Goal: Task Accomplishment & Management: Manage account settings

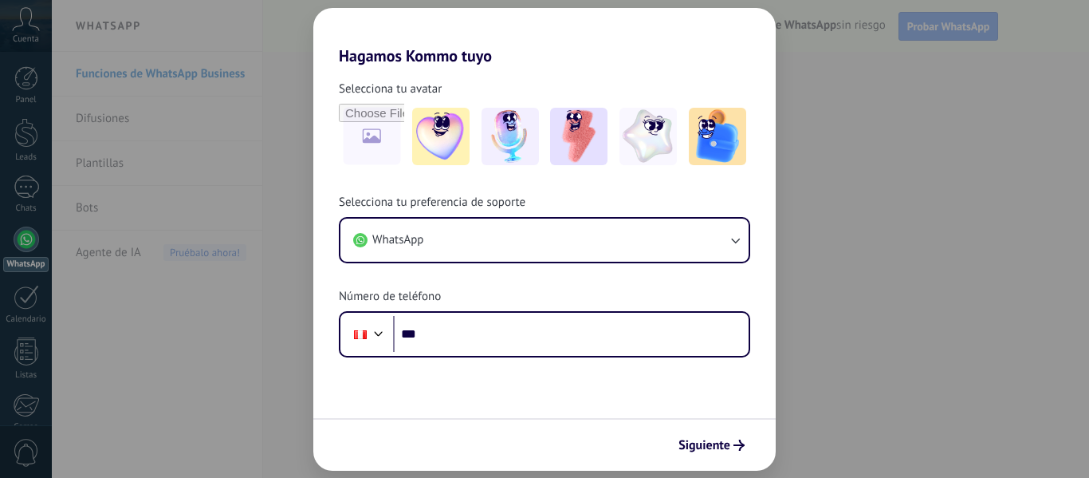
click at [953, 0] on div "Hagamos Kommo tuyo Selecciona tu avatar Selecciona tu preferencia de soporte Wh…" at bounding box center [544, 239] width 1089 height 478
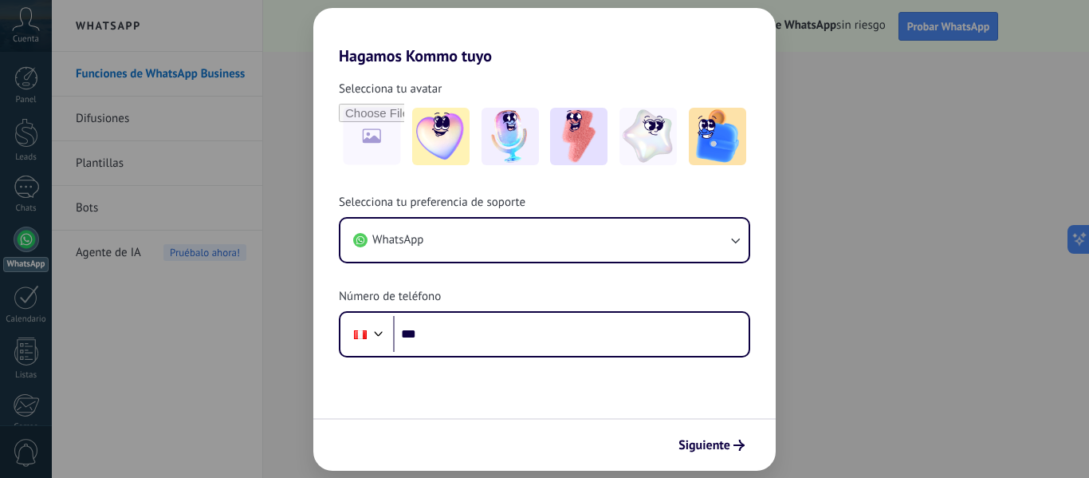
click at [944, 89] on div "Hagamos Kommo tuyo Selecciona tu avatar Selecciona tu preferencia de soporte Wh…" at bounding box center [544, 239] width 1089 height 478
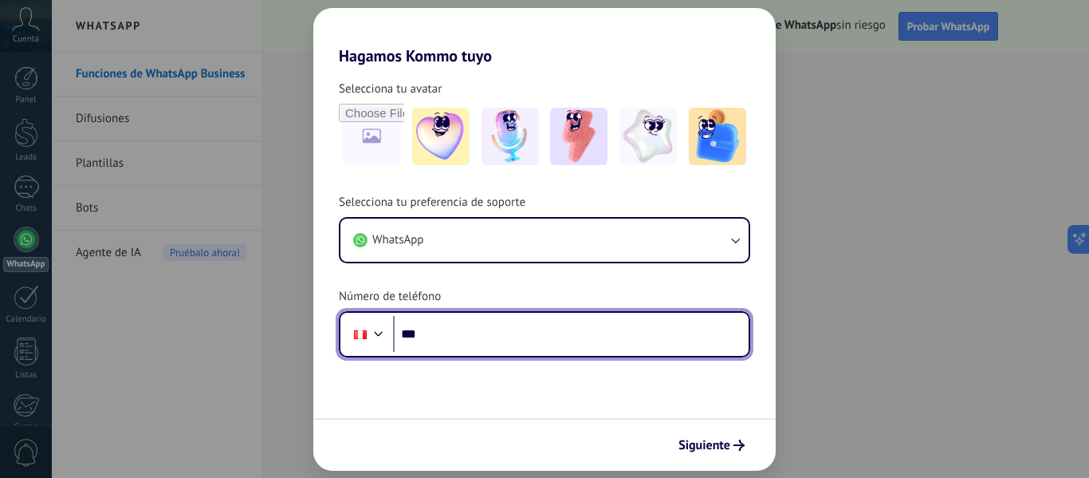
click at [467, 339] on input "***" at bounding box center [571, 334] width 356 height 37
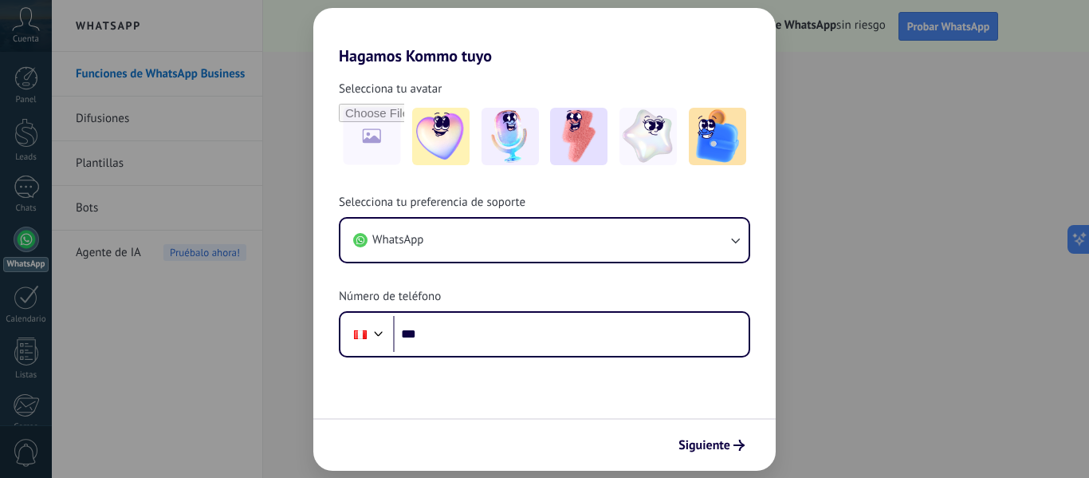
drag, startPoint x: 517, startPoint y: 29, endPoint x: 615, endPoint y: 40, distance: 98.7
click at [615, 40] on h2 "Hagamos Kommo tuyo" at bounding box center [544, 36] width 462 height 57
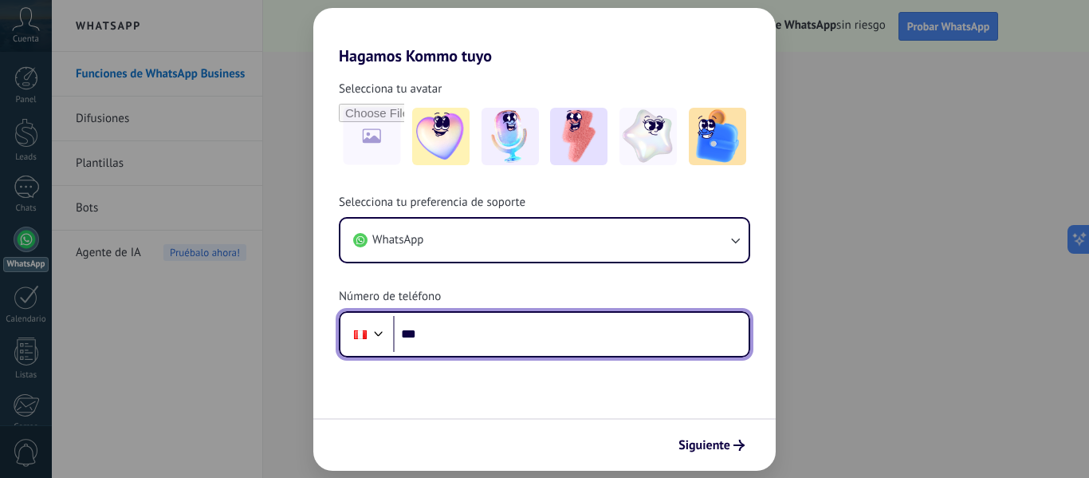
click at [450, 335] on input "***" at bounding box center [571, 334] width 356 height 37
type input "**********"
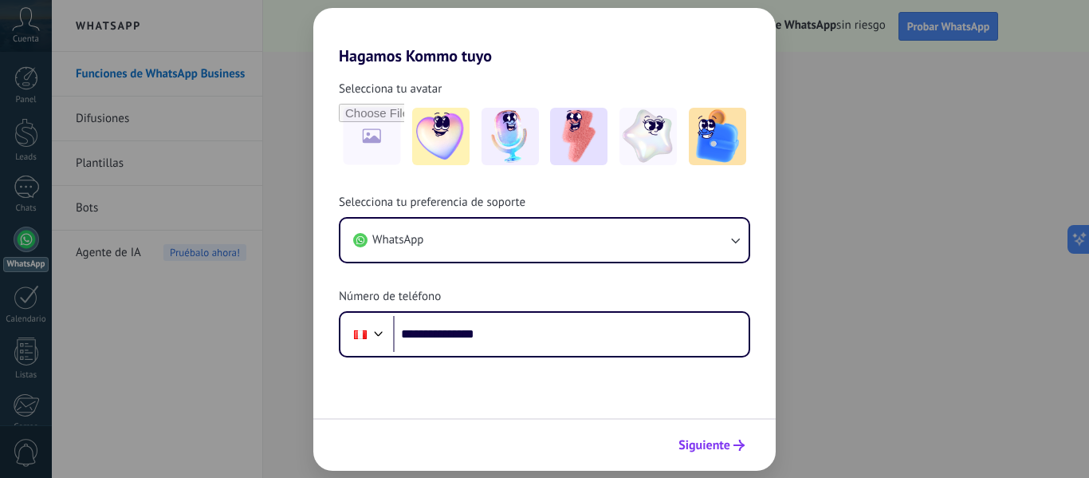
click at [709, 450] on span "Siguiente" at bounding box center [704, 444] width 52 height 11
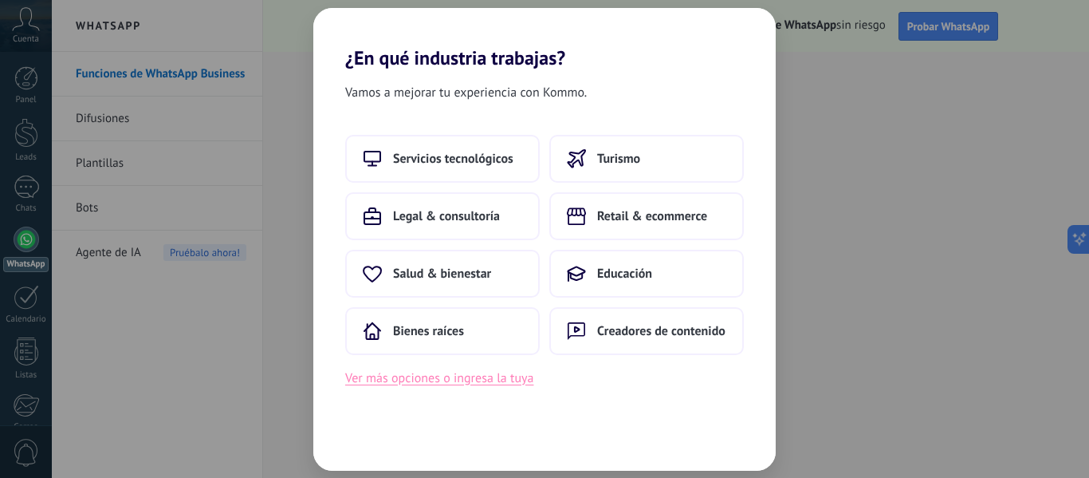
click at [469, 375] on button "Ver más opciones o ingresa la tuya" at bounding box center [439, 377] width 188 height 21
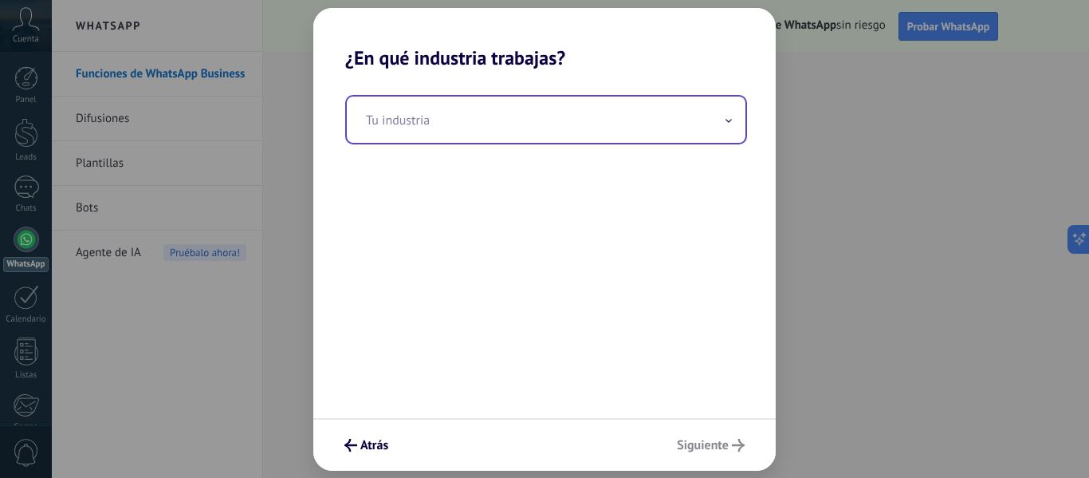
click at [531, 129] on input "text" at bounding box center [546, 119] width 399 height 46
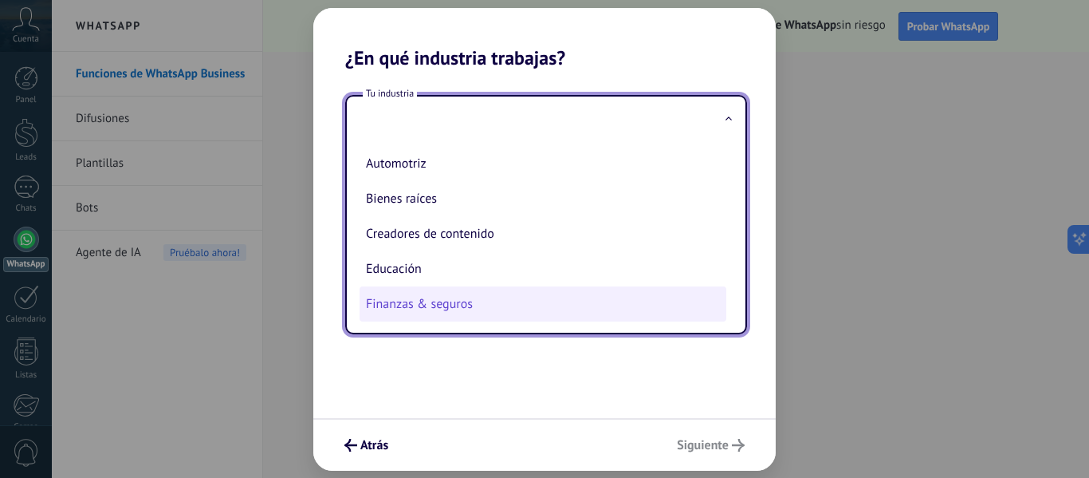
click at [457, 297] on li "Finanzas & seguros" at bounding box center [543, 303] width 367 height 35
type input "**********"
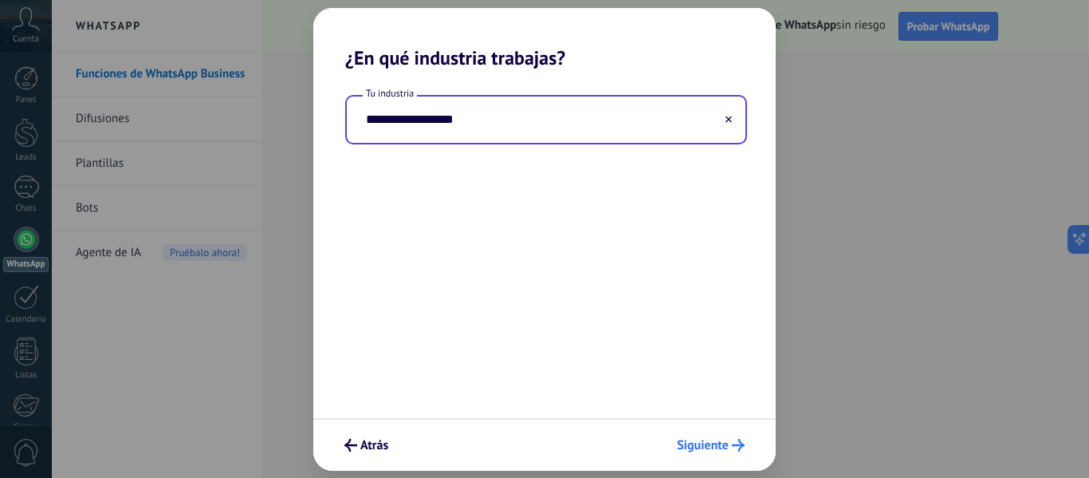
click at [702, 439] on span "Siguiente" at bounding box center [703, 444] width 52 height 11
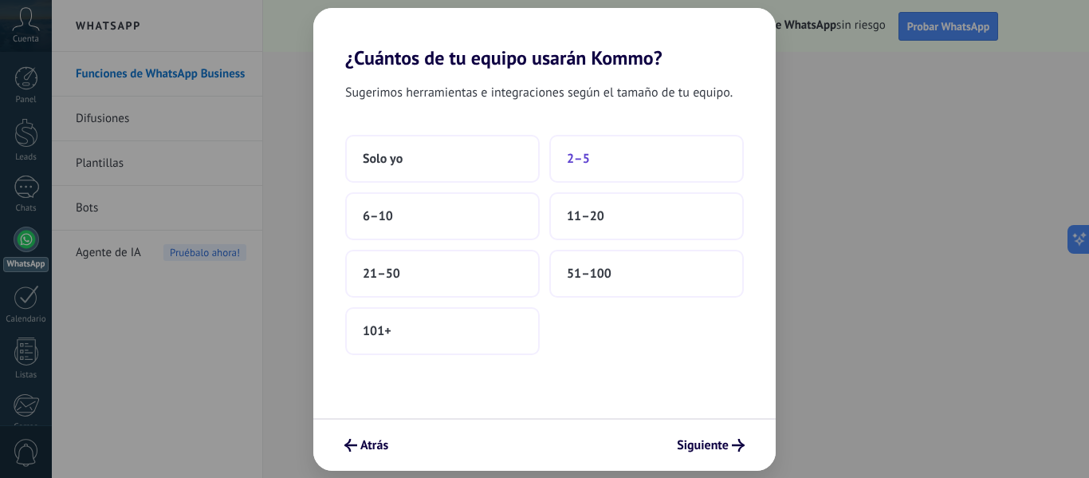
click at [583, 160] on span "2–5" at bounding box center [578, 159] width 23 height 16
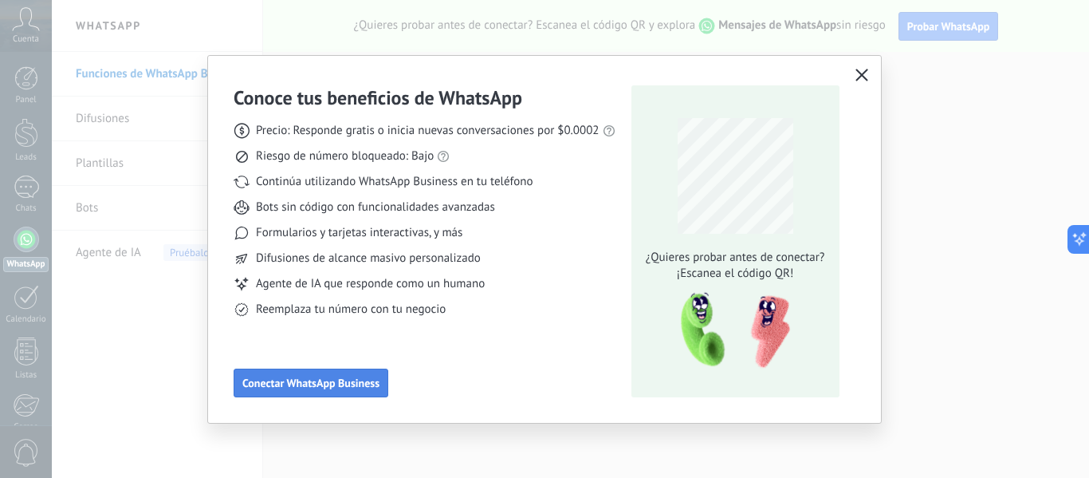
click at [348, 380] on span "Conectar WhatsApp Business" at bounding box center [310, 382] width 137 height 11
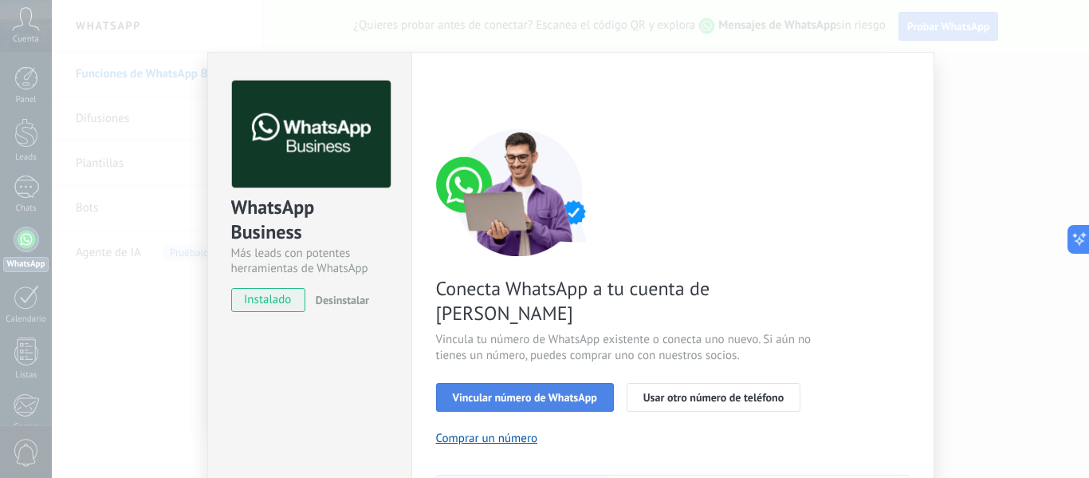
click at [529, 391] on span "Vincular número de WhatsApp" at bounding box center [525, 396] width 144 height 11
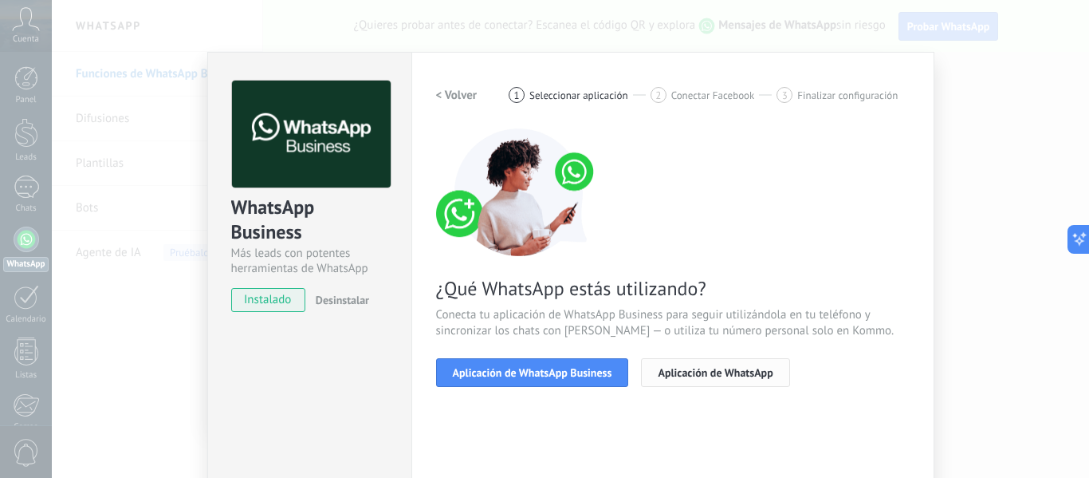
click at [685, 373] on span "Aplicación de WhatsApp" at bounding box center [715, 372] width 115 height 11
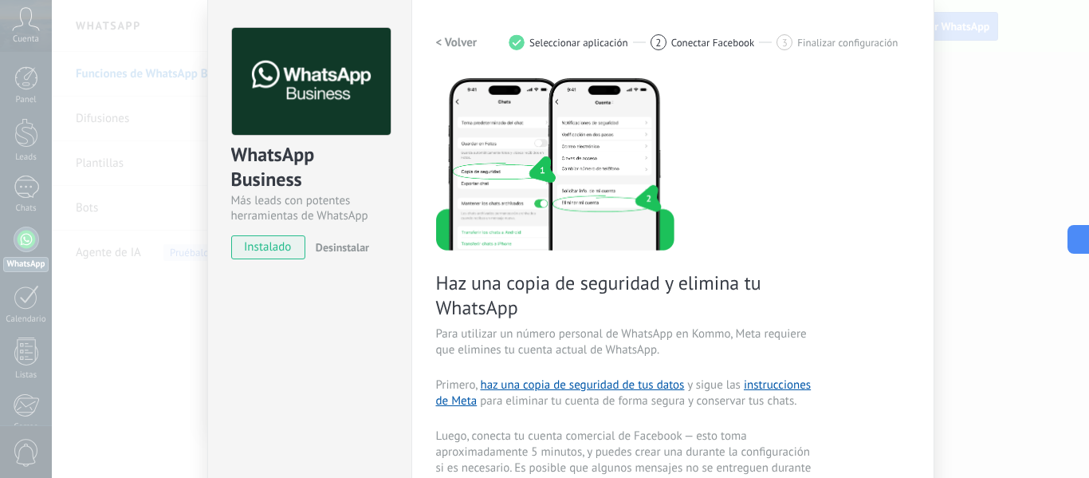
scroll to position [80, 0]
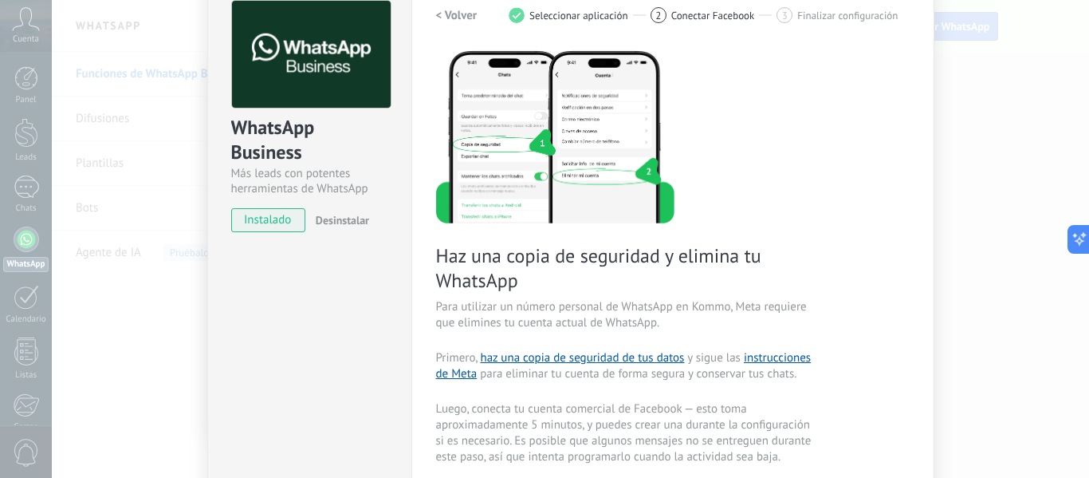
click at [276, 218] on span "instalado" at bounding box center [268, 220] width 73 height 24
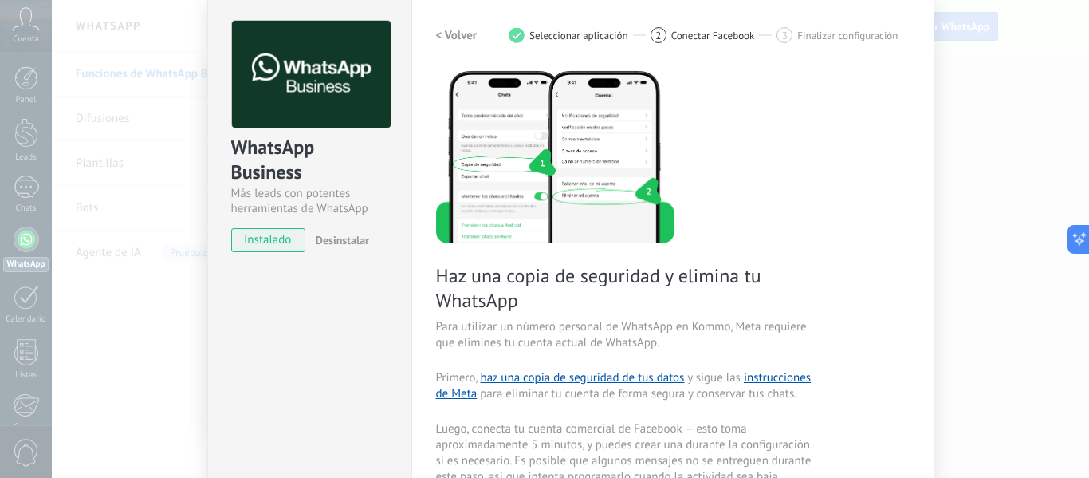
scroll to position [0, 0]
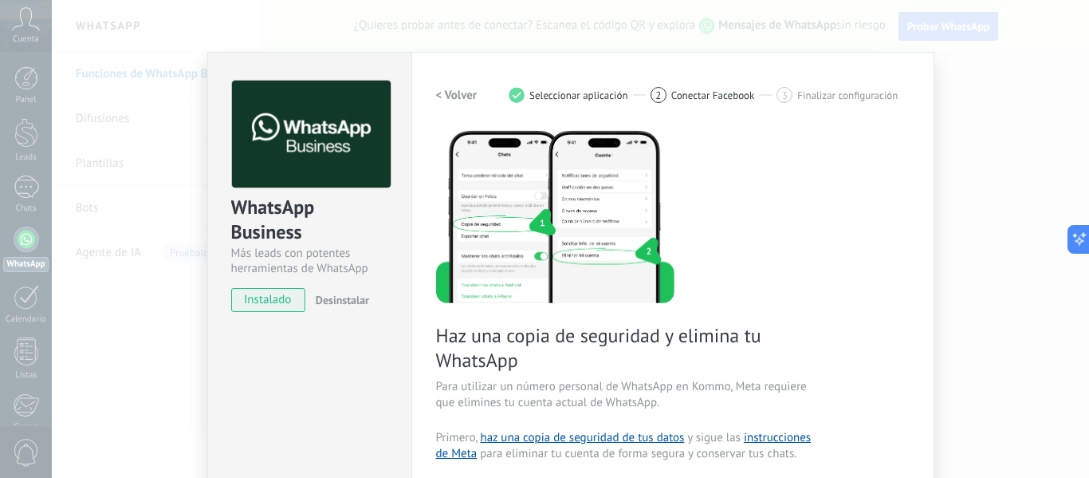
click at [454, 92] on h2 "< Volver" at bounding box center [456, 95] width 41 height 15
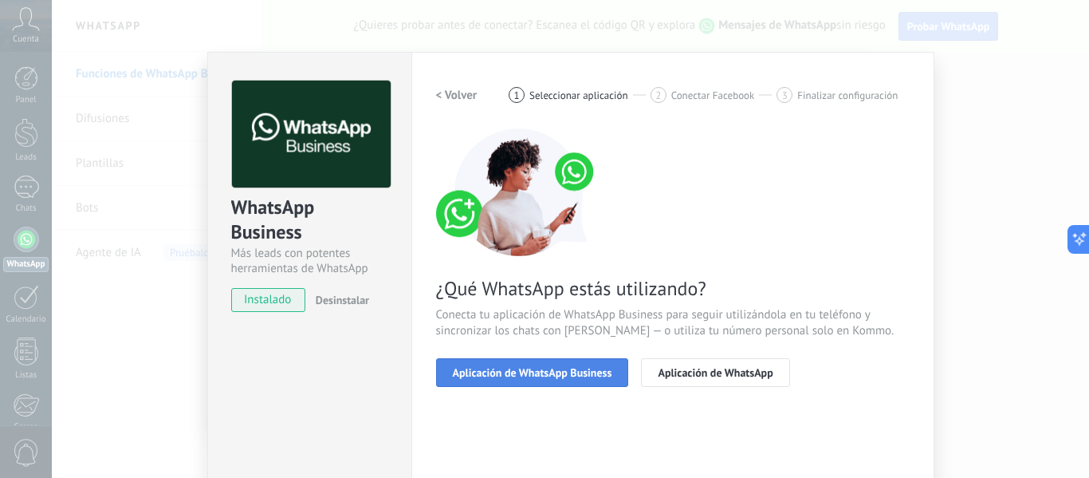
click at [481, 371] on span "Aplicación de WhatsApp Business" at bounding box center [532, 372] width 159 height 11
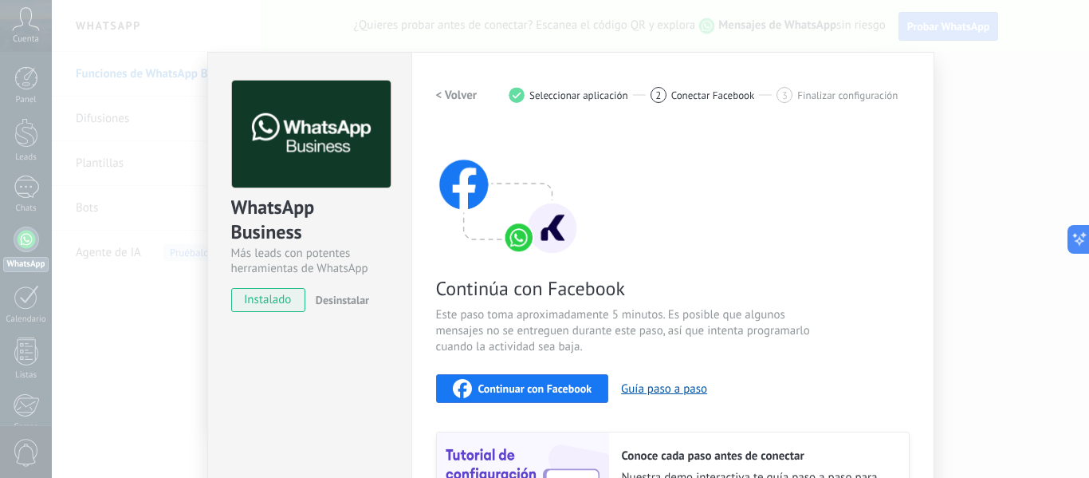
scroll to position [80, 0]
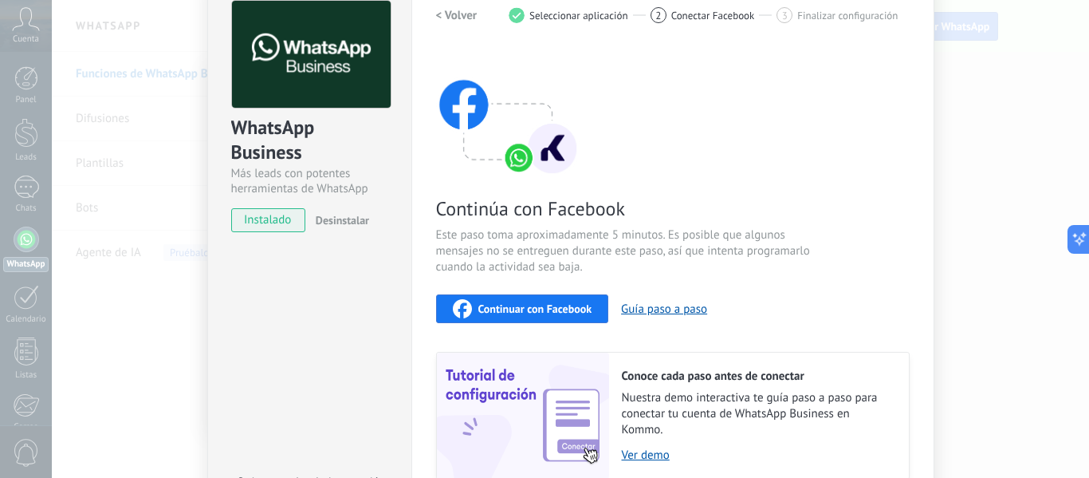
click at [276, 214] on span "instalado" at bounding box center [268, 220] width 73 height 24
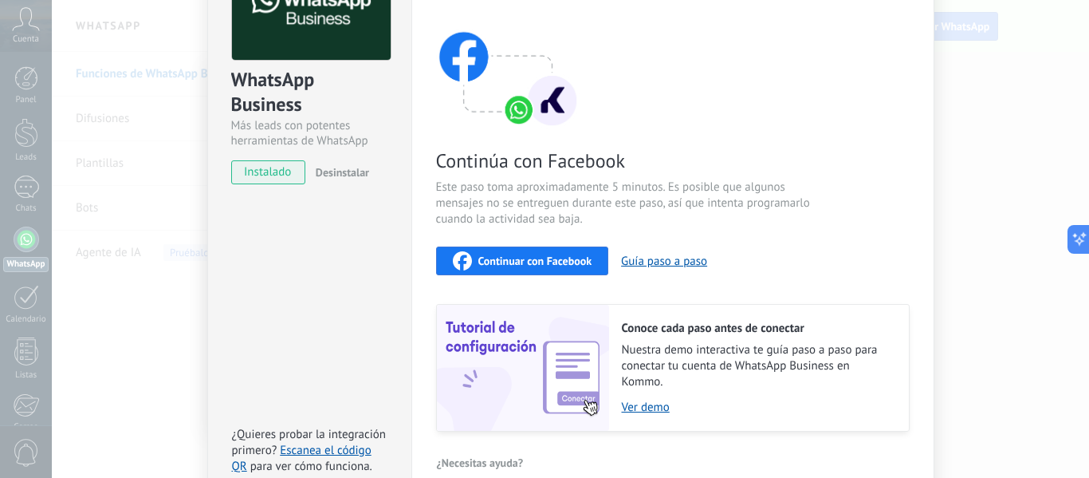
scroll to position [0, 0]
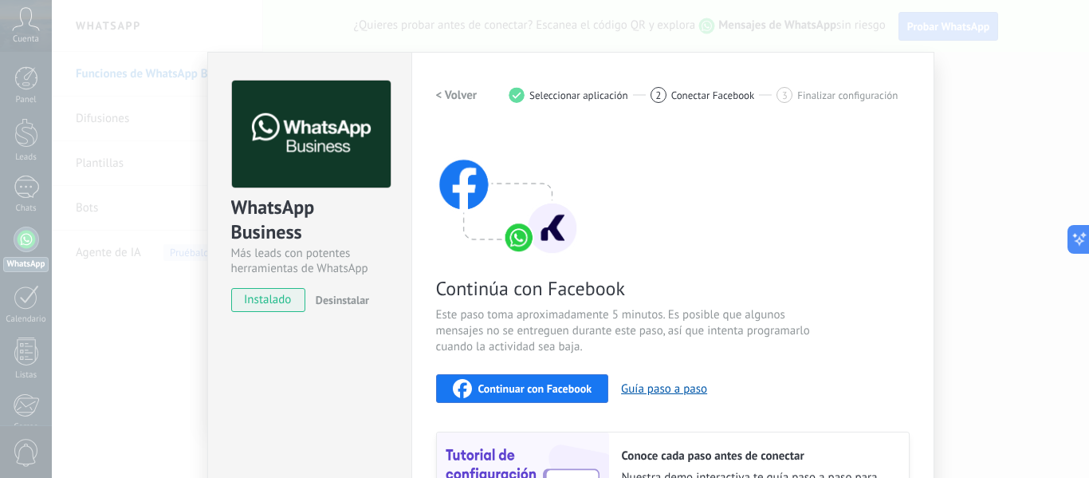
click at [447, 91] on h2 "< Volver" at bounding box center [456, 95] width 41 height 15
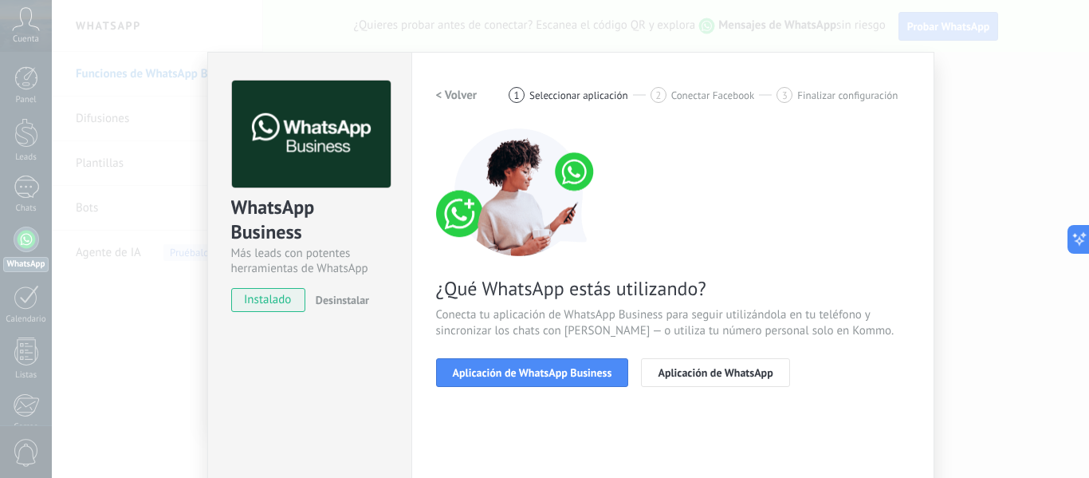
click at [447, 91] on h2 "< Volver" at bounding box center [456, 95] width 41 height 15
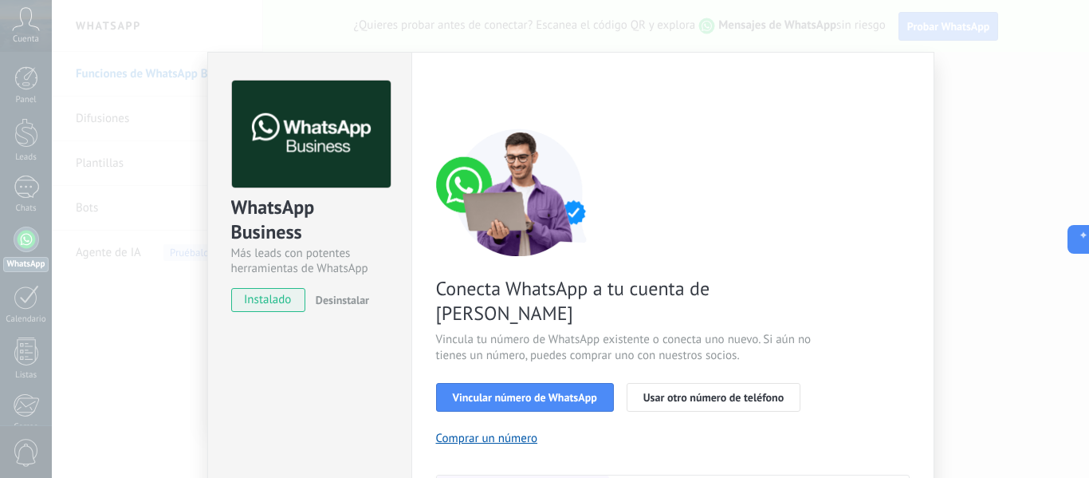
click at [155, 200] on div "WhatsApp Business Más leads con potentes herramientas de WhatsApp instalado Des…" at bounding box center [570, 239] width 1037 height 478
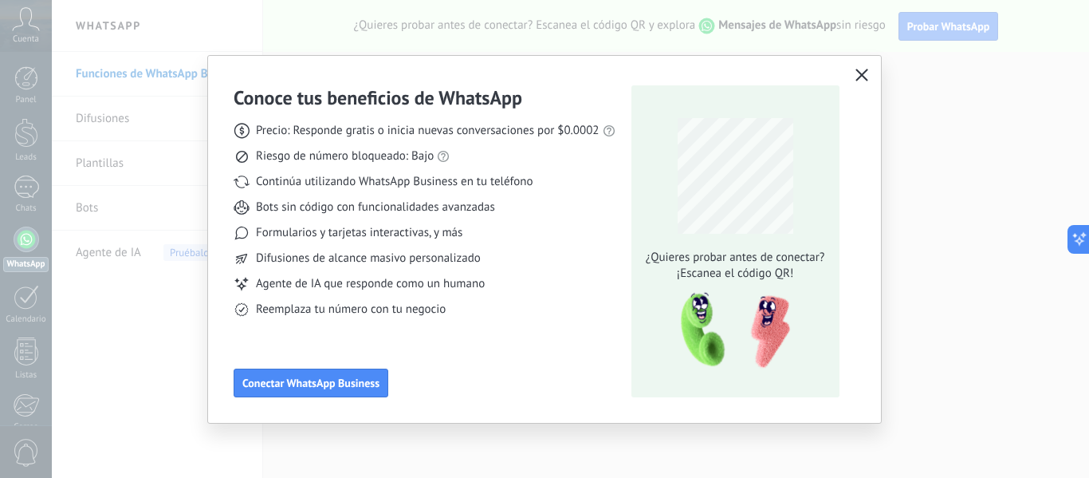
click at [858, 77] on icon "button" at bounding box center [861, 75] width 13 height 13
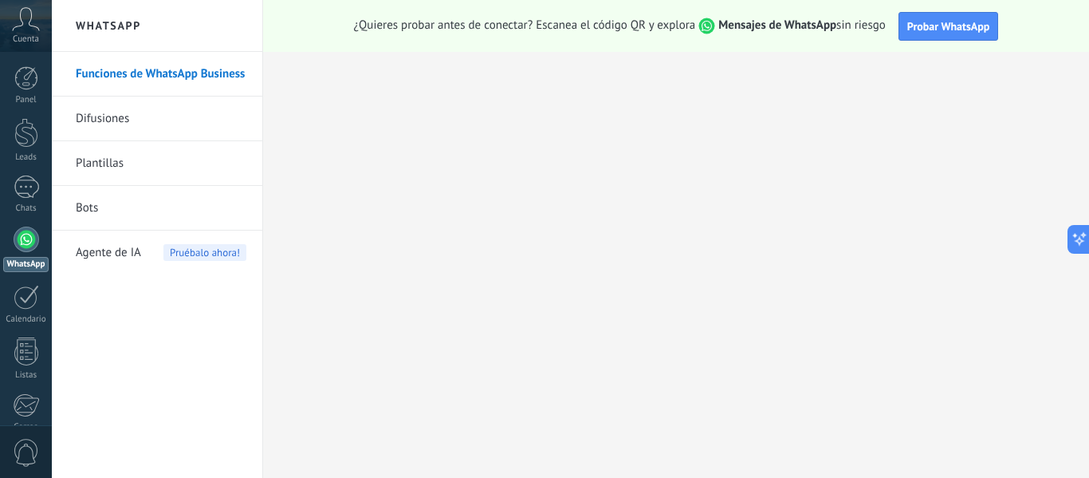
scroll to position [186, 0]
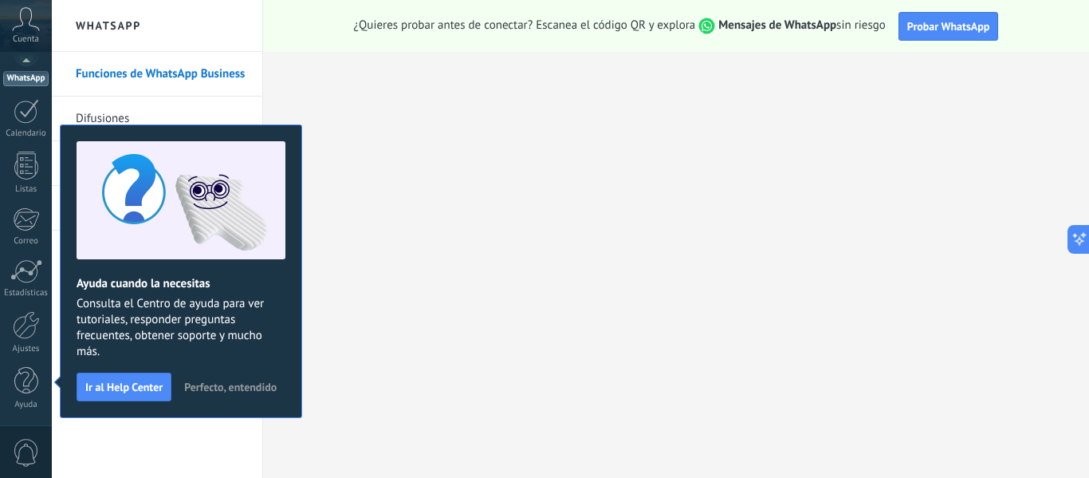
click at [222, 387] on span "Perfecto, entendido" at bounding box center [230, 386] width 92 height 11
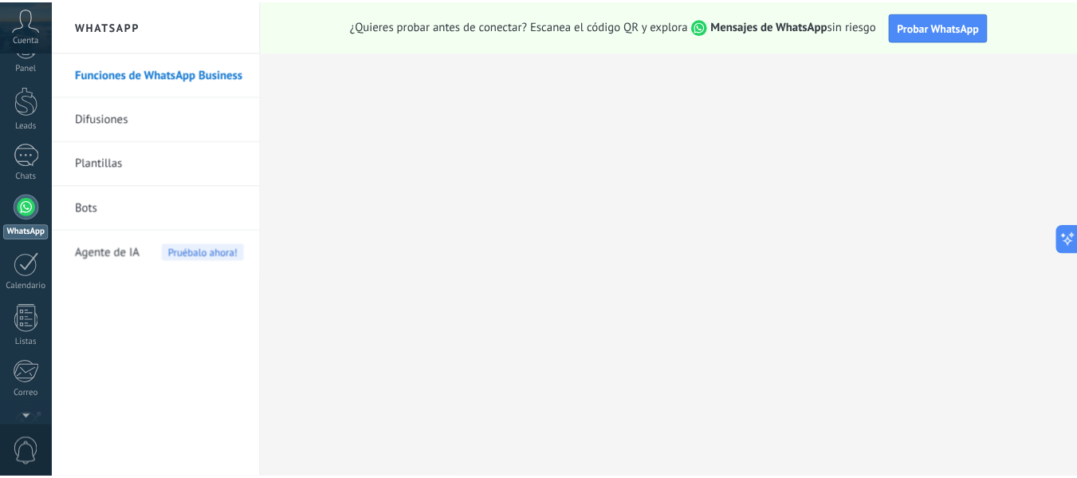
scroll to position [0, 0]
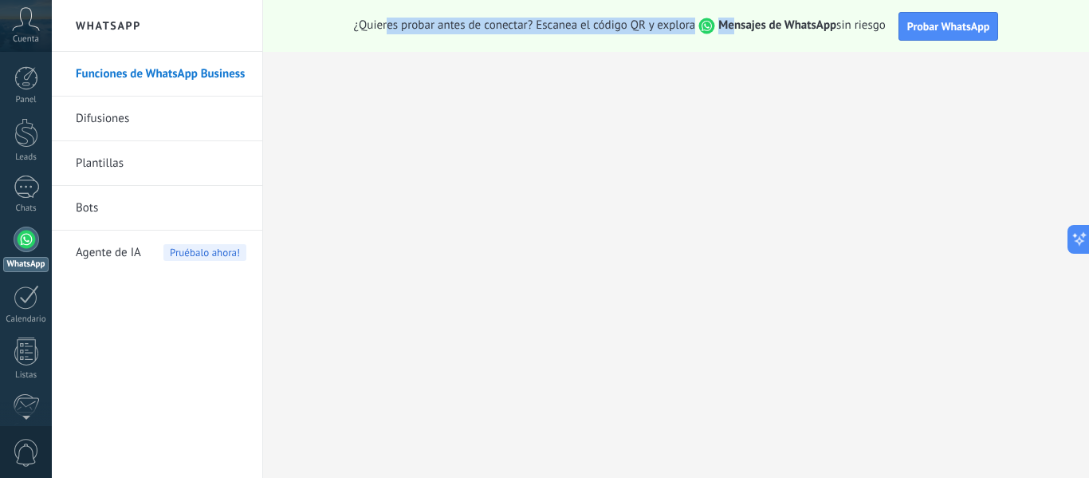
drag, startPoint x: 387, startPoint y: 28, endPoint x: 735, endPoint y: 29, distance: 348.4
click at [735, 29] on span "¿Quieres probar antes de conectar? Escanea el código QR y explora Mensajes de W…" at bounding box center [620, 26] width 532 height 17
click at [753, 41] on div "¿Quieres probar antes de conectar? Escanea el código QR y explora Mensajes de W…" at bounding box center [676, 26] width 826 height 52
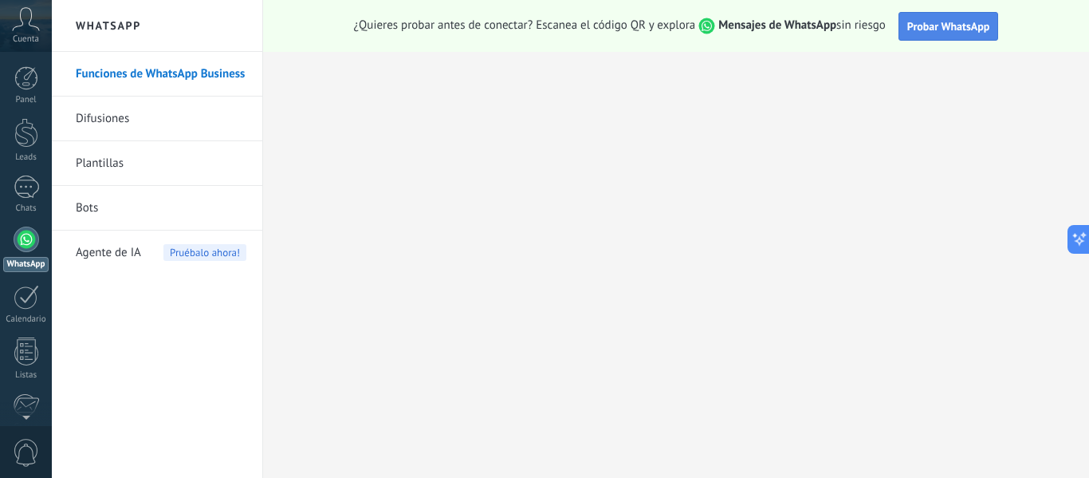
click at [930, 25] on span "Probar WhatsApp" at bounding box center [948, 26] width 83 height 14
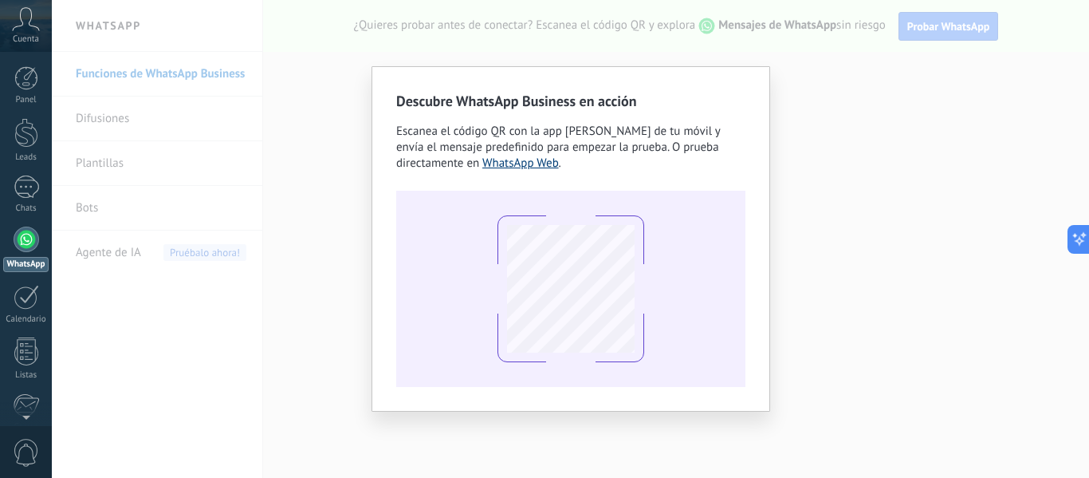
click at [532, 165] on link "WhatsApp Web" at bounding box center [520, 162] width 77 height 15
click at [512, 164] on link "WhatsApp Web" at bounding box center [520, 162] width 77 height 15
click at [848, 160] on div "Descubre WhatsApp Business en acción Escanea el código QR con la app [PERSON_NA…" at bounding box center [570, 239] width 1037 height 478
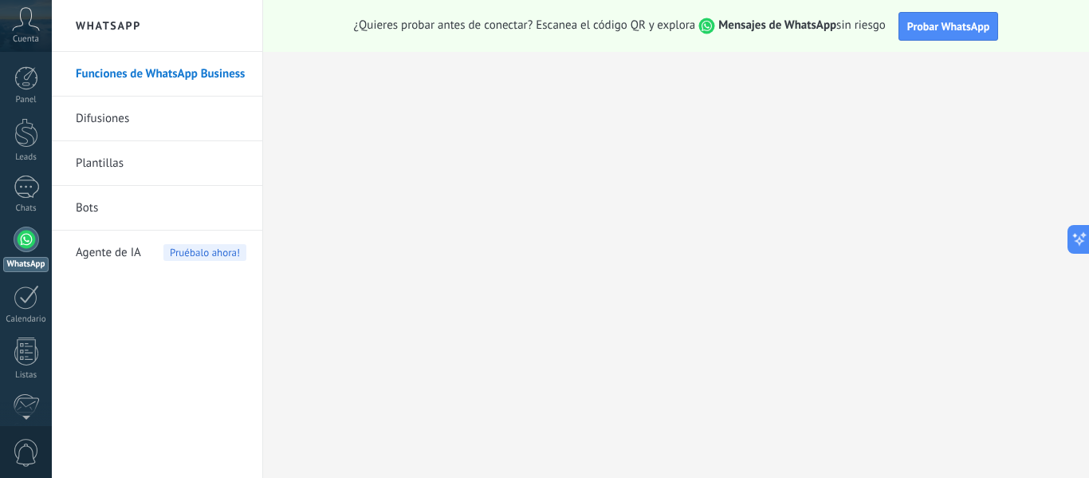
click at [137, 110] on link "Difusiones" at bounding box center [161, 118] width 171 height 45
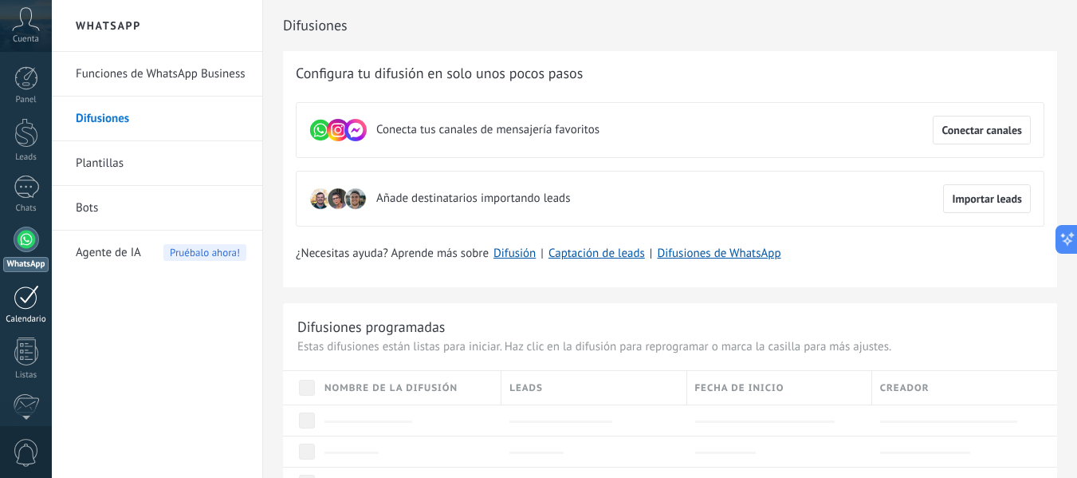
click at [14, 301] on div at bounding box center [27, 297] width 26 height 25
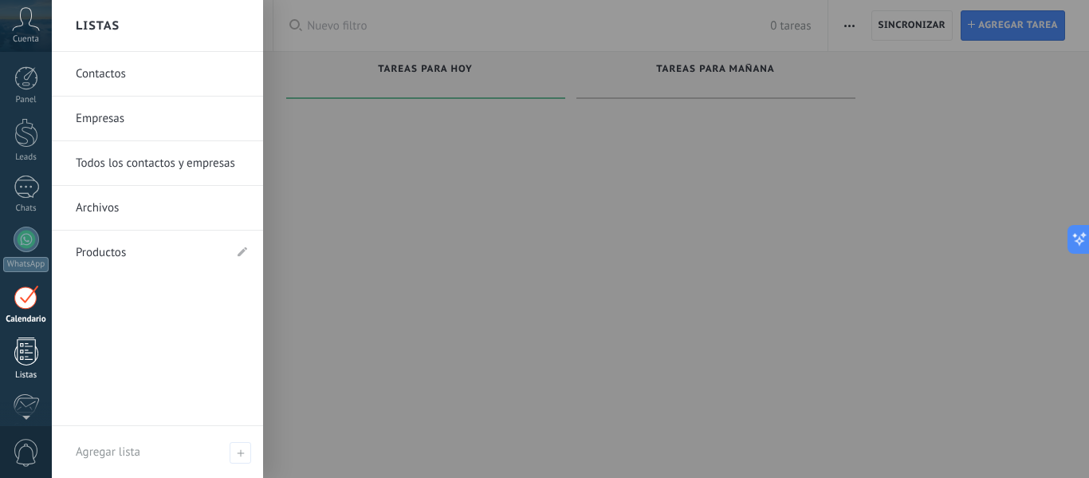
click at [20, 349] on div at bounding box center [26, 351] width 24 height 28
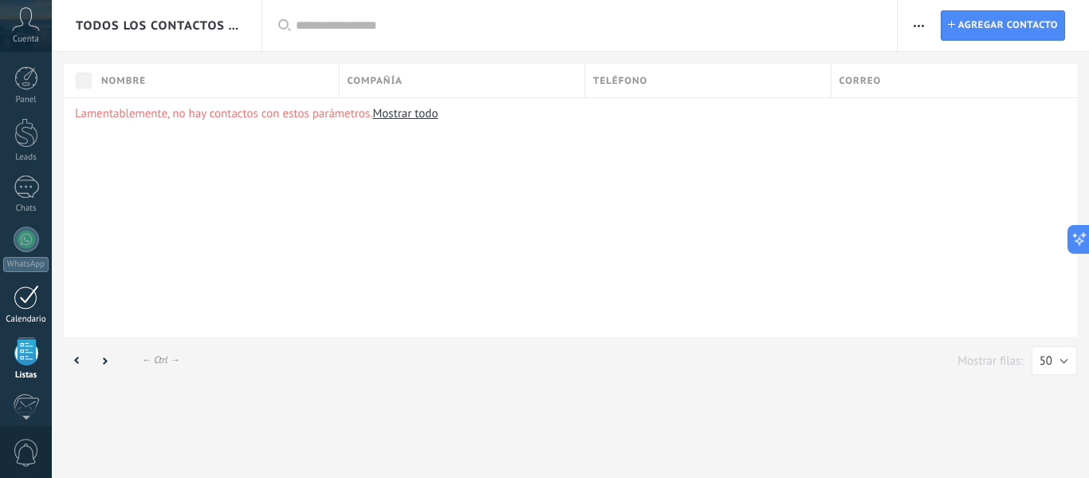
click at [27, 294] on div at bounding box center [27, 297] width 26 height 25
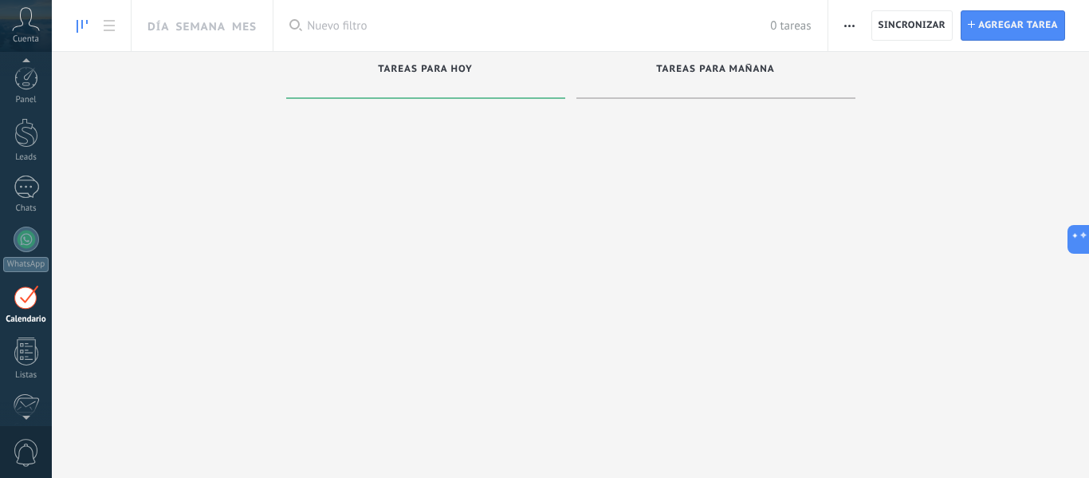
scroll to position [46, 0]
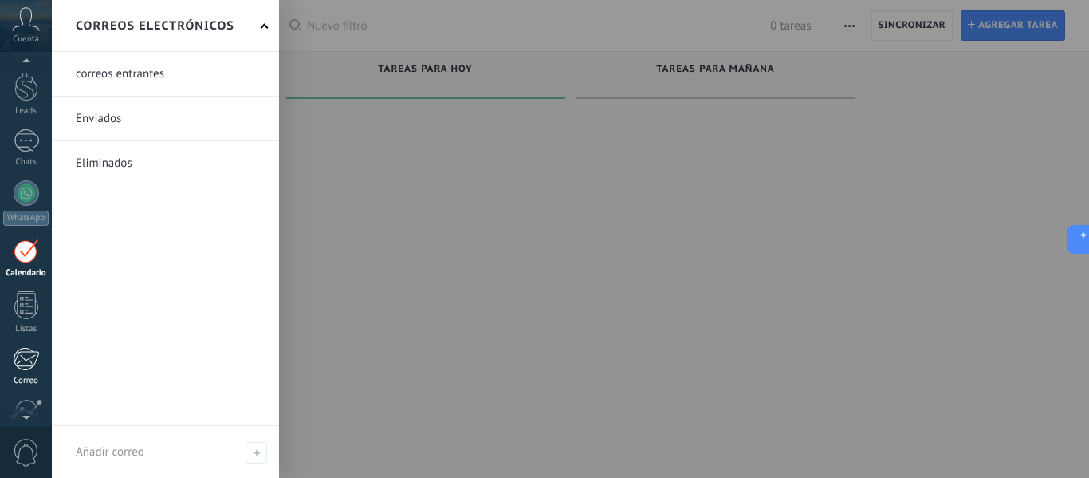
click at [22, 356] on div at bounding box center [26, 359] width 26 height 24
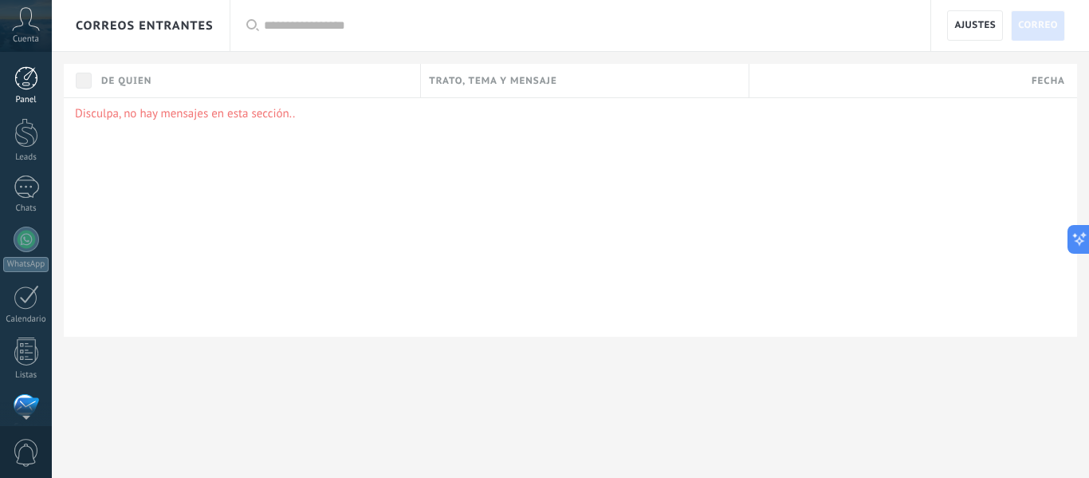
click at [31, 80] on div at bounding box center [26, 78] width 24 height 24
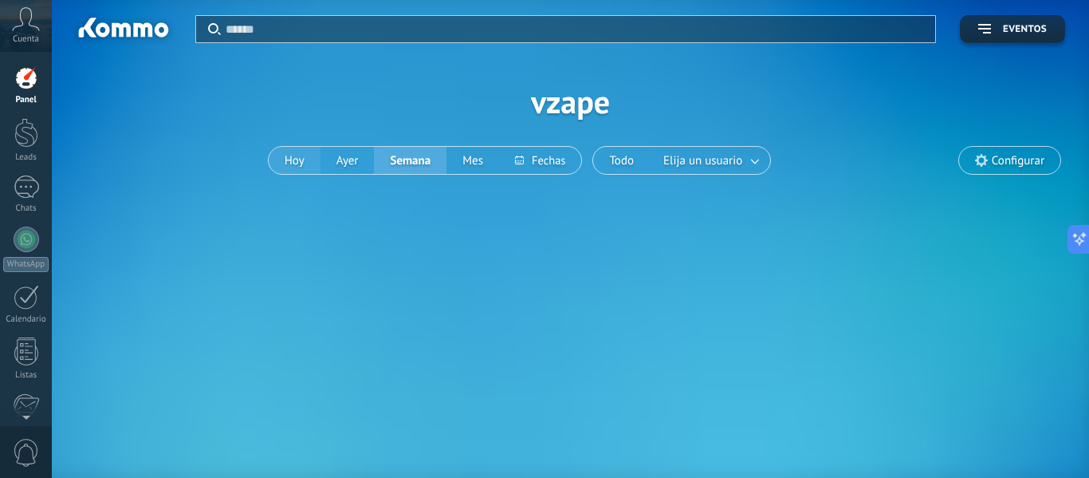
click at [293, 165] on button "Hoy" at bounding box center [295, 160] width 52 height 27
click at [345, 163] on button "Ayer" at bounding box center [347, 160] width 54 height 27
click at [741, 162] on span "Elija un usuario" at bounding box center [702, 161] width 85 height 22
click at [29, 187] on div at bounding box center [27, 186] width 26 height 23
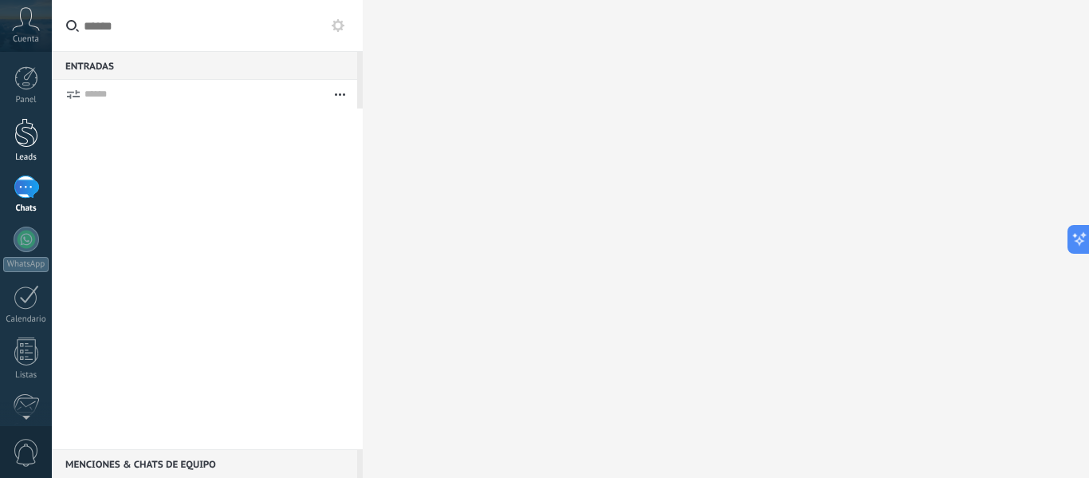
click at [30, 136] on div at bounding box center [26, 132] width 24 height 29
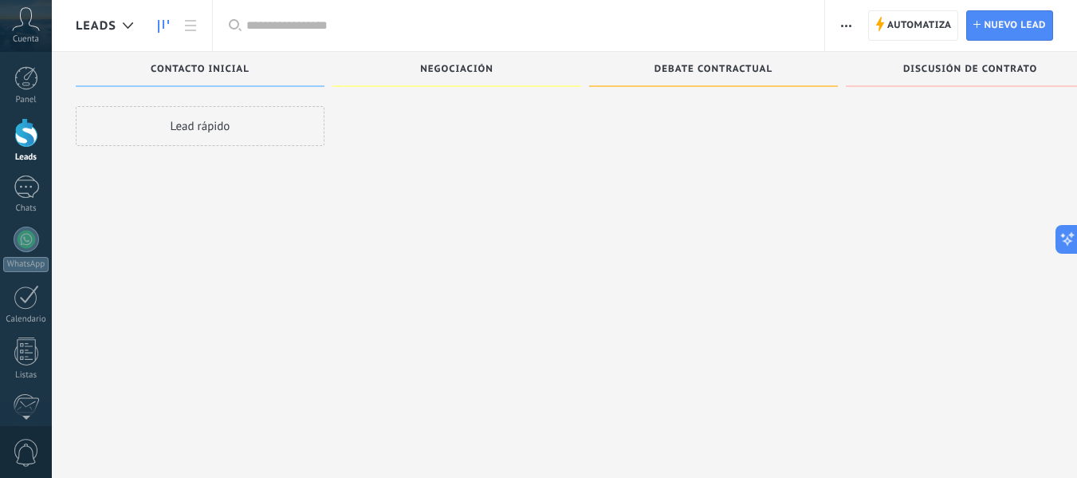
click at [226, 123] on div "Lead rápido" at bounding box center [200, 126] width 249 height 40
click at [481, 125] on div at bounding box center [456, 240] width 249 height 269
click at [704, 94] on div "Debate contractual" at bounding box center [713, 76] width 249 height 48
click at [962, 100] on div "Discusión de contrato" at bounding box center [970, 79] width 249 height 54
click at [981, 77] on div "Discusión de contrato" at bounding box center [970, 71] width 233 height 14
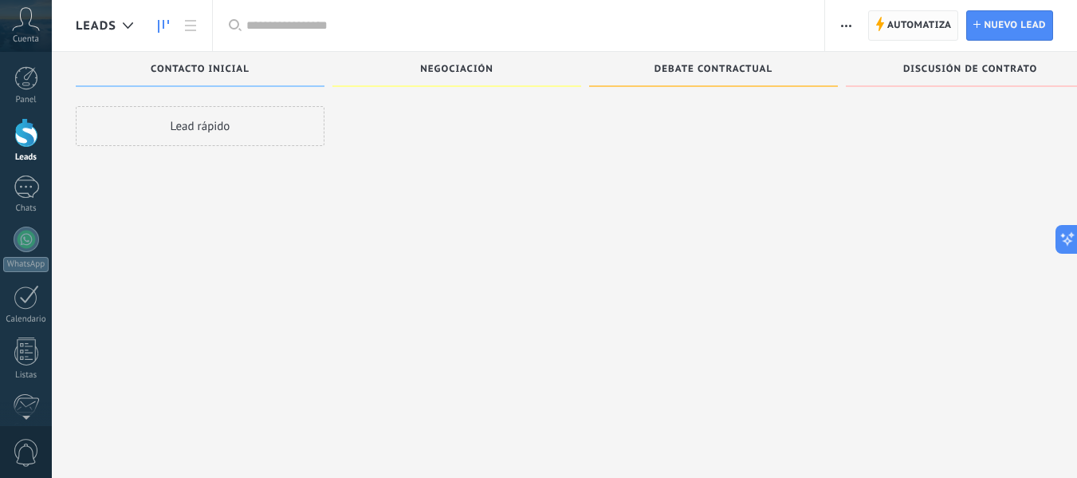
click at [893, 28] on span "Automatiza" at bounding box center [919, 25] width 65 height 29
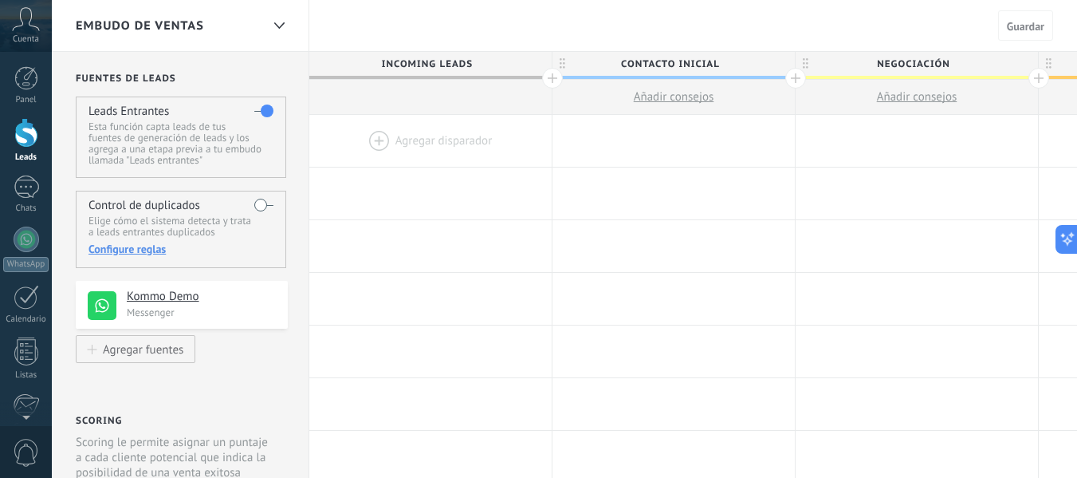
click at [267, 206] on label at bounding box center [263, 205] width 19 height 26
click at [151, 248] on div "Configure reglas" at bounding box center [180, 249] width 184 height 14
click at [265, 202] on label at bounding box center [263, 205] width 19 height 26
click at [552, 78] on div at bounding box center [552, 78] width 21 height 21
click at [376, 143] on div at bounding box center [430, 141] width 242 height 52
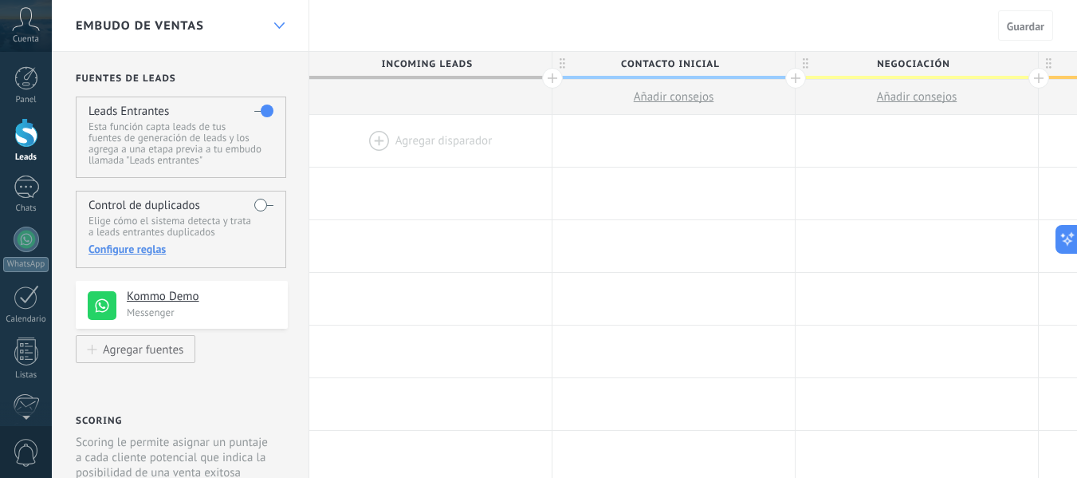
click at [279, 27] on use at bounding box center [278, 25] width 10 height 6
click at [30, 191] on div at bounding box center [27, 186] width 26 height 23
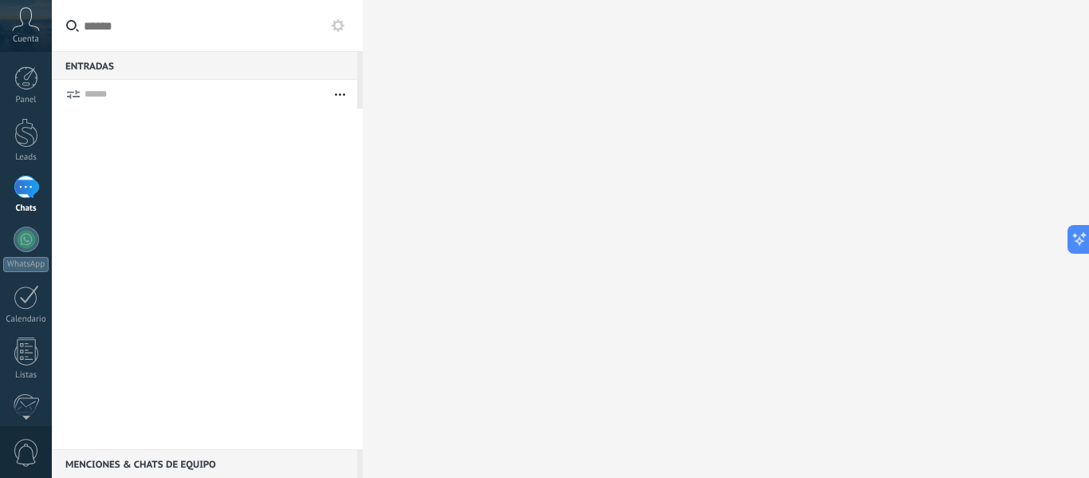
click at [26, 34] on span "Cuenta" at bounding box center [26, 39] width 26 height 10
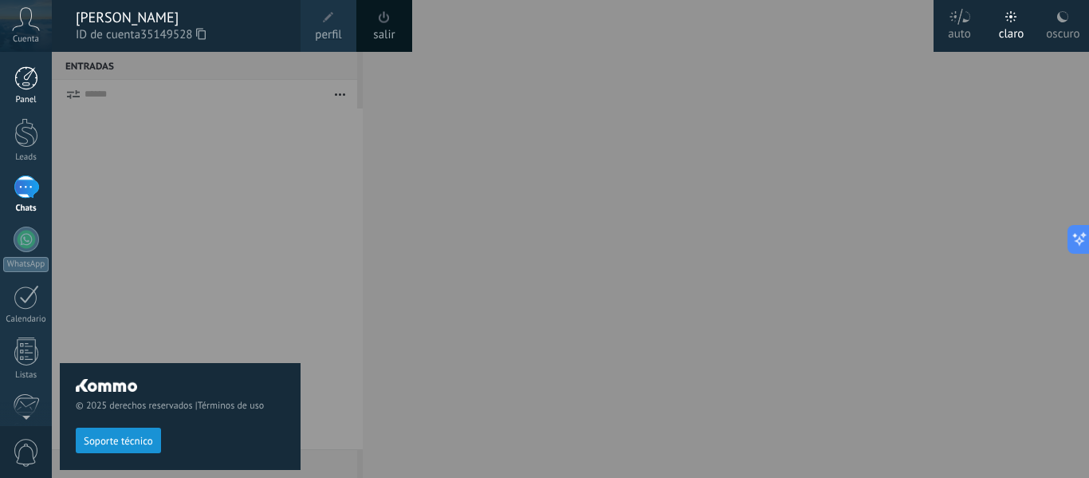
click at [22, 76] on div at bounding box center [26, 78] width 24 height 24
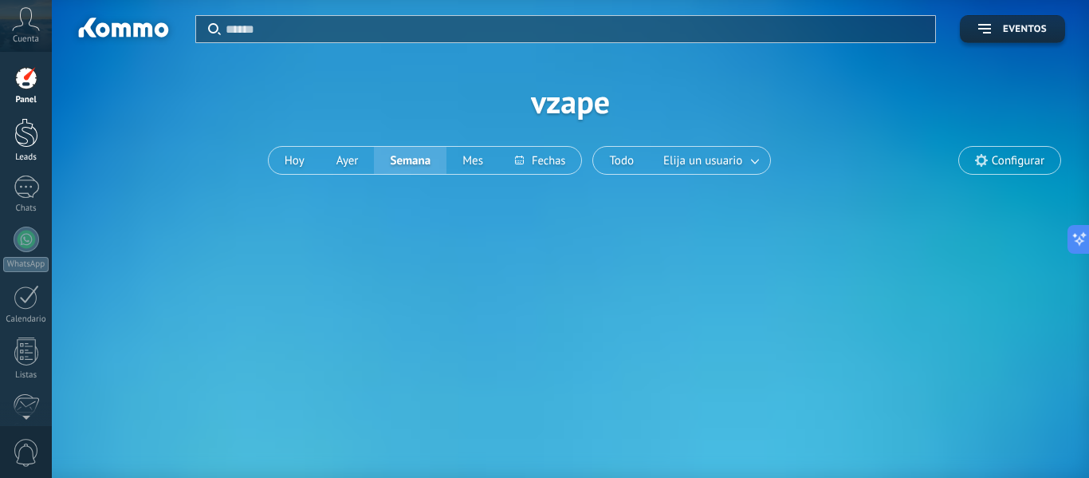
click at [22, 120] on div at bounding box center [26, 132] width 24 height 29
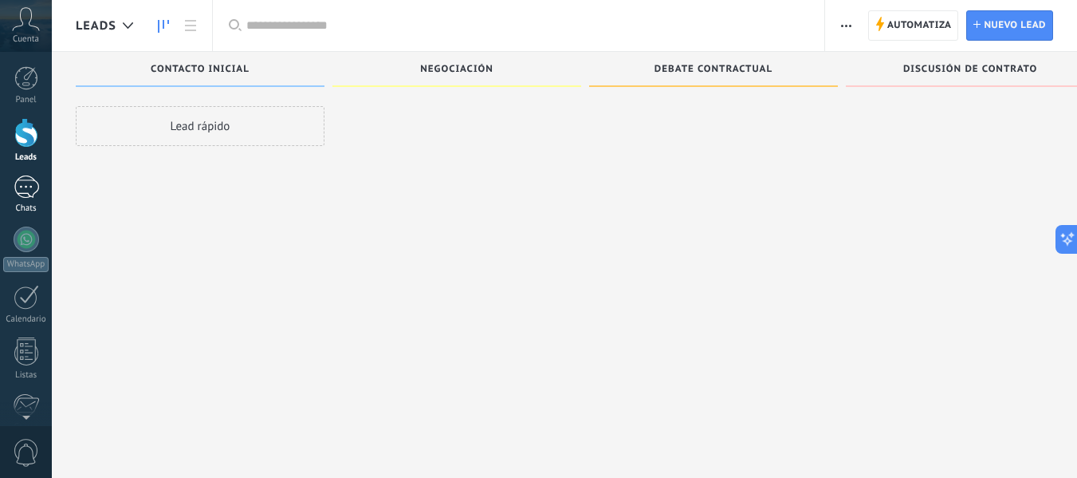
click at [22, 192] on div at bounding box center [27, 186] width 26 height 23
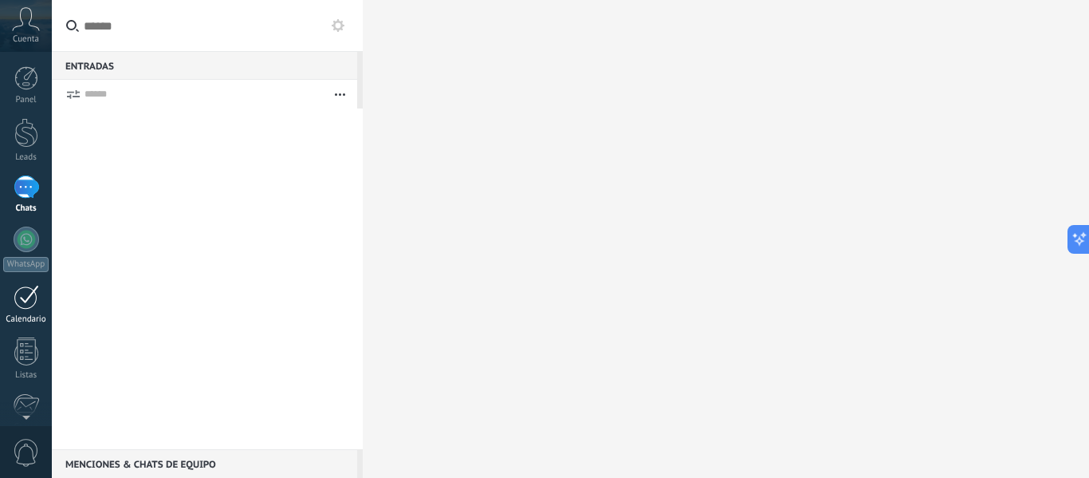
click at [26, 302] on div at bounding box center [27, 297] width 26 height 25
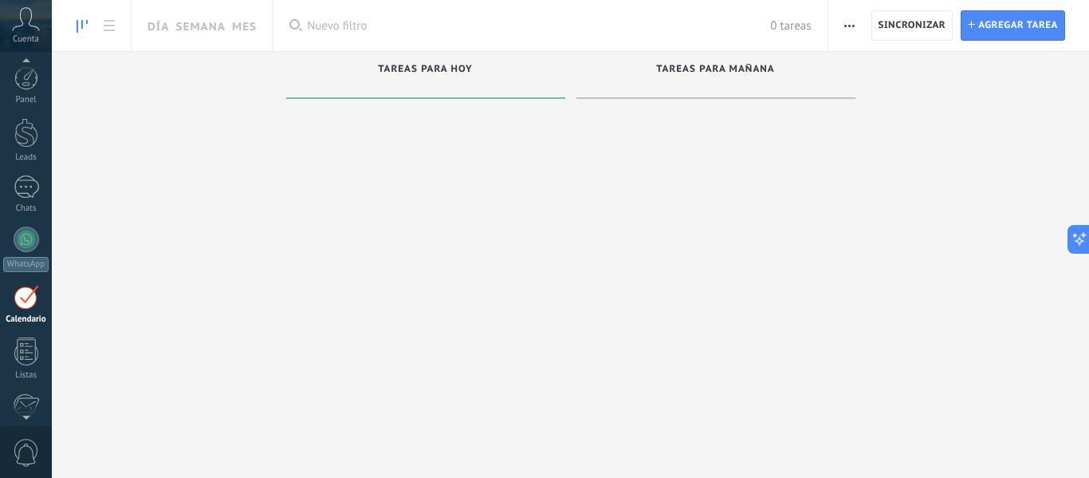
scroll to position [80, 0]
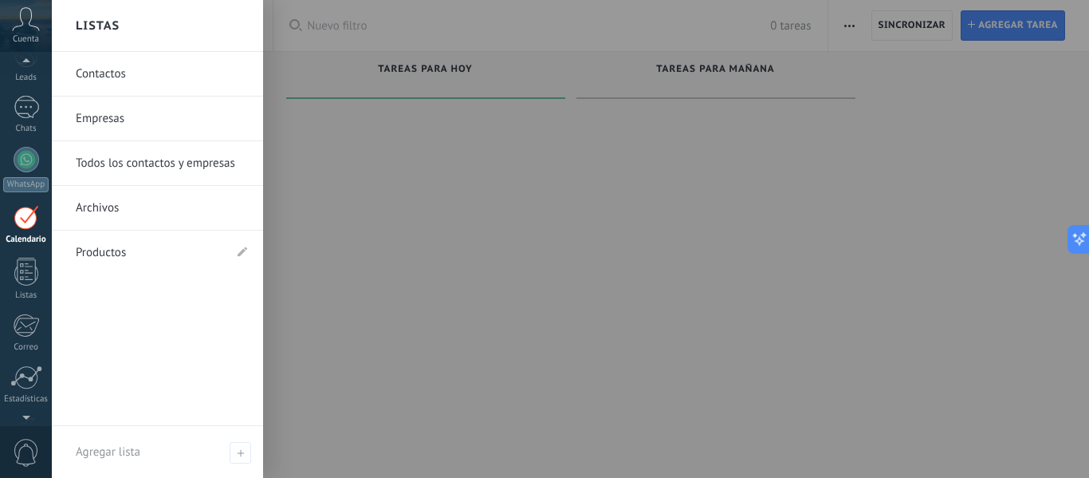
click at [126, 257] on link "Productos" at bounding box center [149, 252] width 147 height 45
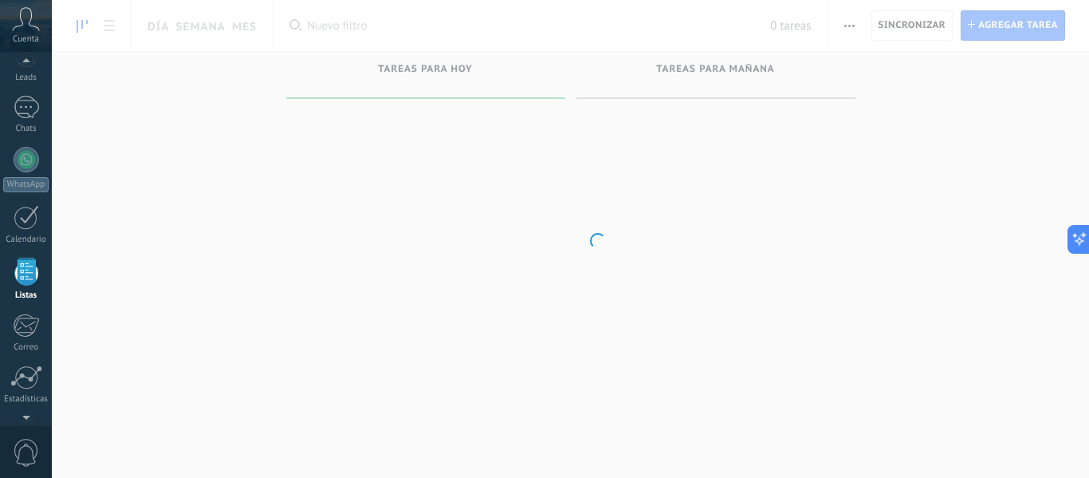
scroll to position [99, 0]
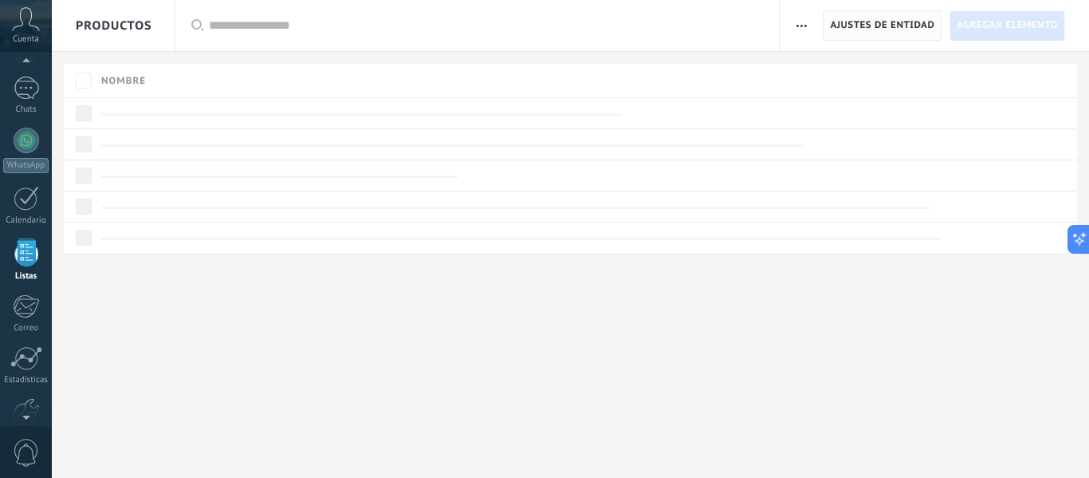
click at [857, 30] on span "Ajustes de entidad" at bounding box center [882, 25] width 104 height 29
click at [796, 28] on span "button" at bounding box center [801, 25] width 10 height 30
drag, startPoint x: 392, startPoint y: 324, endPoint x: 223, endPoint y: 318, distance: 169.1
click at [386, 326] on div "Productos Importar Ajustes de entidad Categorías Ajuste de lista Ajustes de ent…" at bounding box center [570, 239] width 1037 height 478
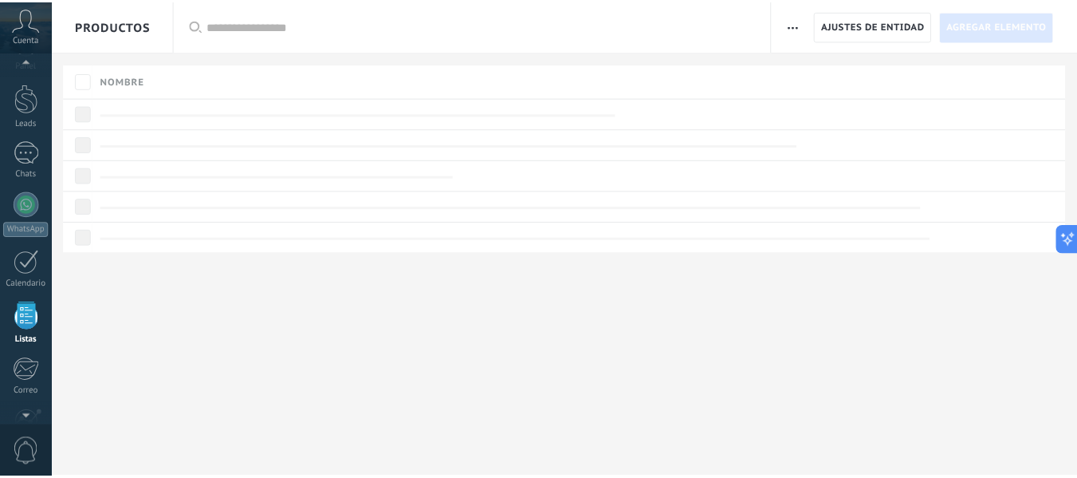
scroll to position [0, 0]
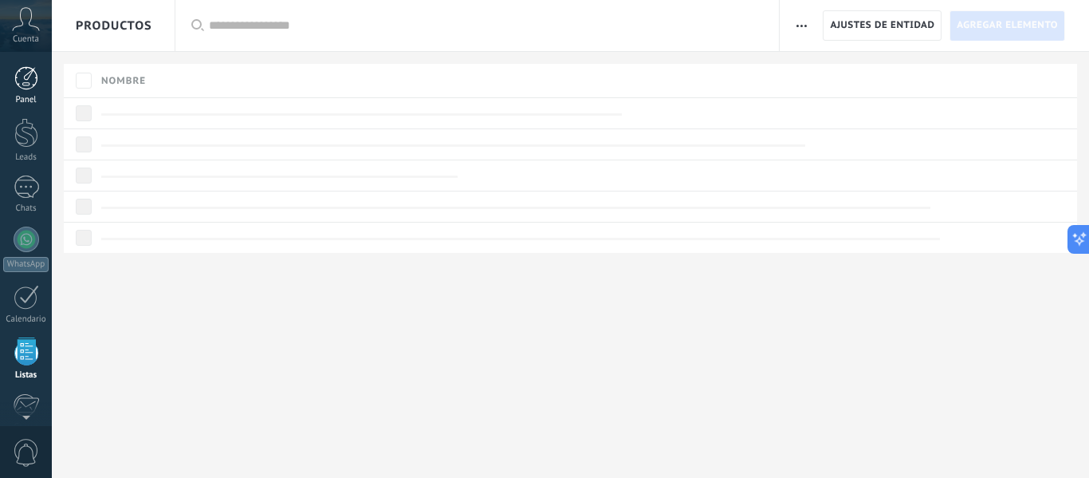
click at [29, 82] on div at bounding box center [26, 78] width 24 height 24
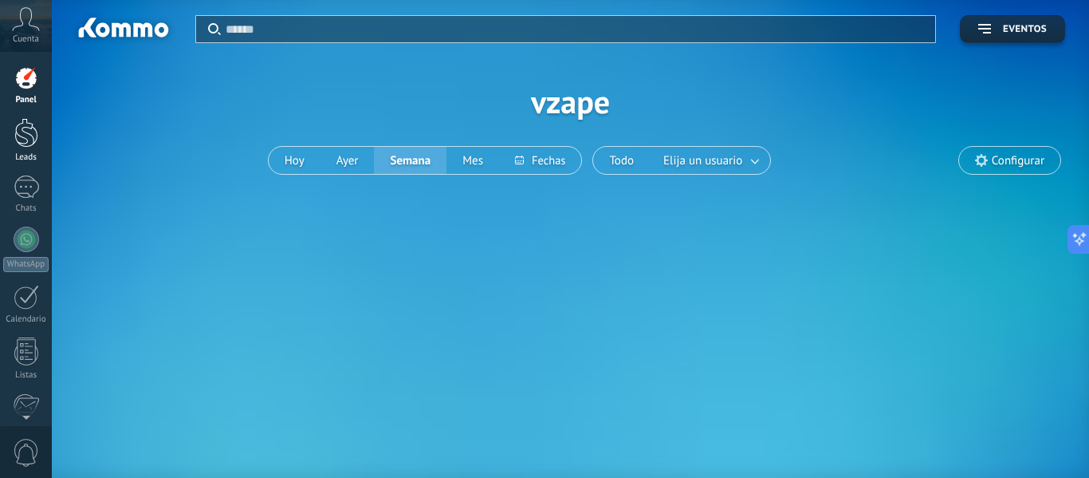
click at [21, 134] on div at bounding box center [26, 132] width 24 height 29
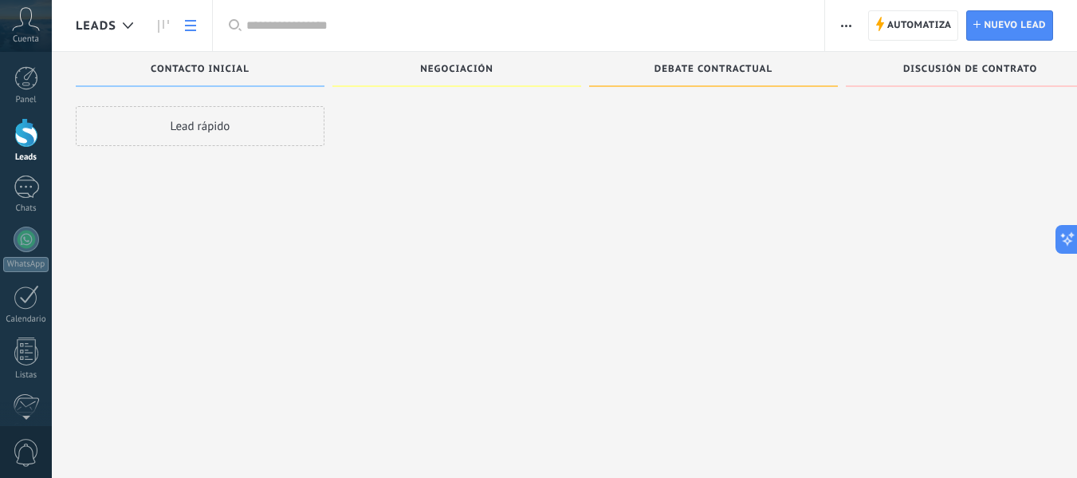
click at [182, 23] on link at bounding box center [190, 25] width 27 height 31
click at [159, 26] on use at bounding box center [163, 26] width 11 height 13
click at [191, 26] on use at bounding box center [190, 25] width 11 height 11
click at [121, 26] on div at bounding box center [128, 25] width 26 height 31
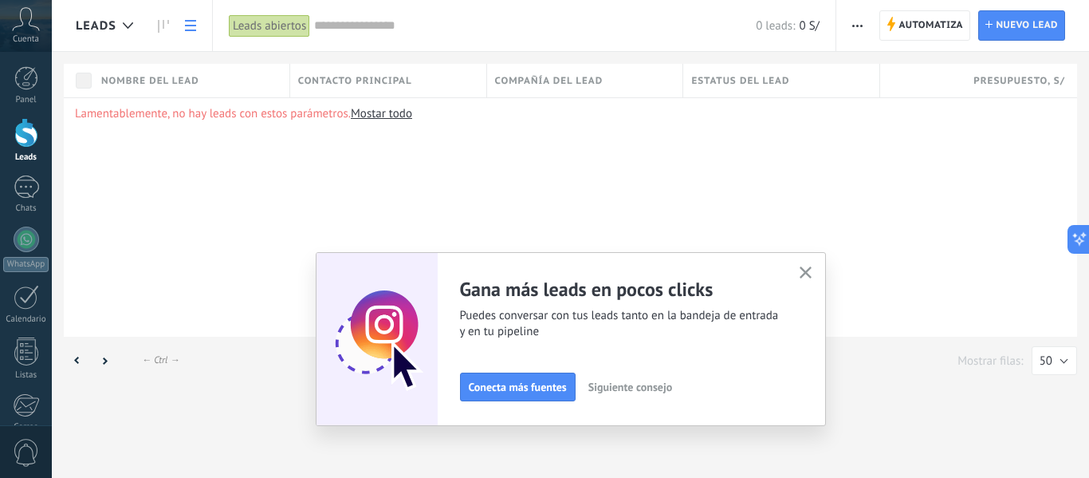
click at [638, 387] on span "Siguiente consejo" at bounding box center [630, 386] width 84 height 11
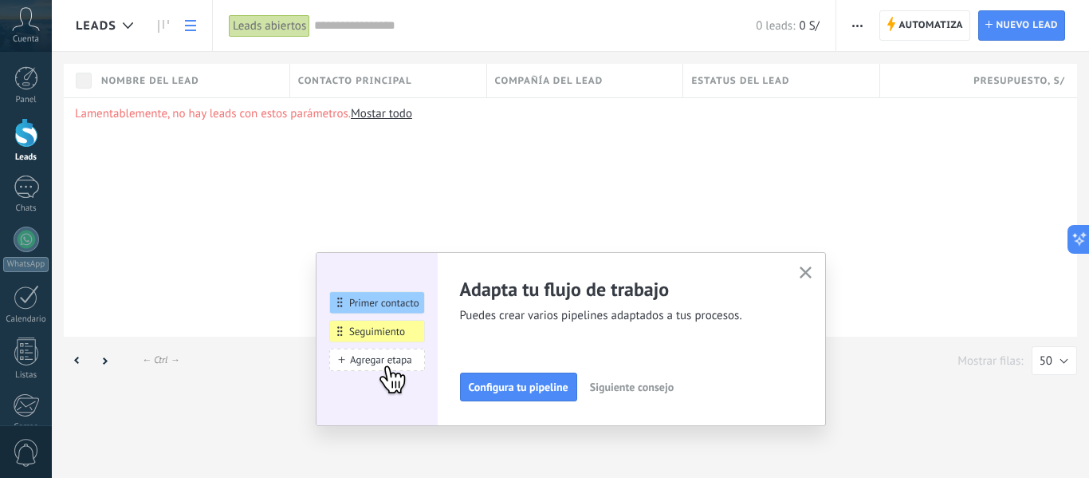
click at [613, 382] on span "Siguiente consejo" at bounding box center [632, 386] width 84 height 11
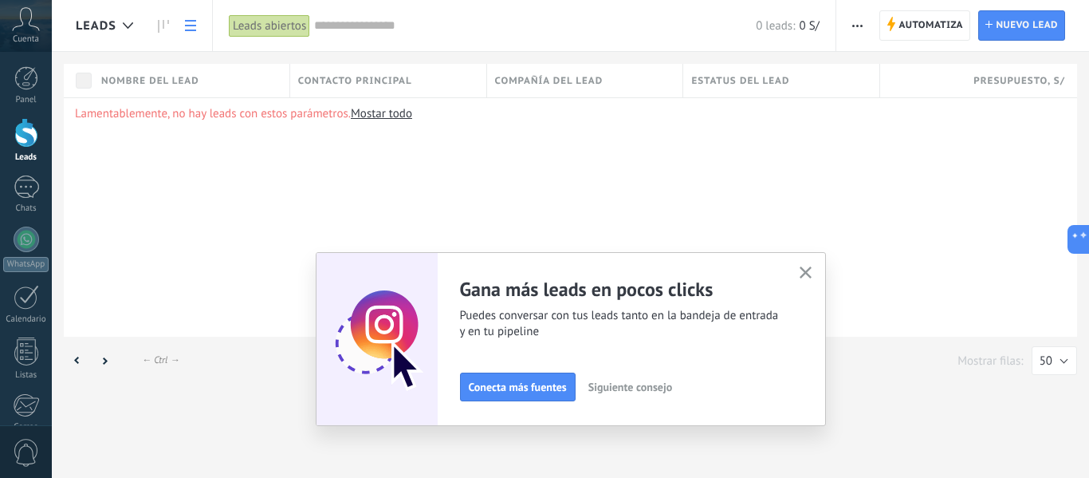
click at [611, 381] on span "Siguiente consejo" at bounding box center [630, 386] width 84 height 11
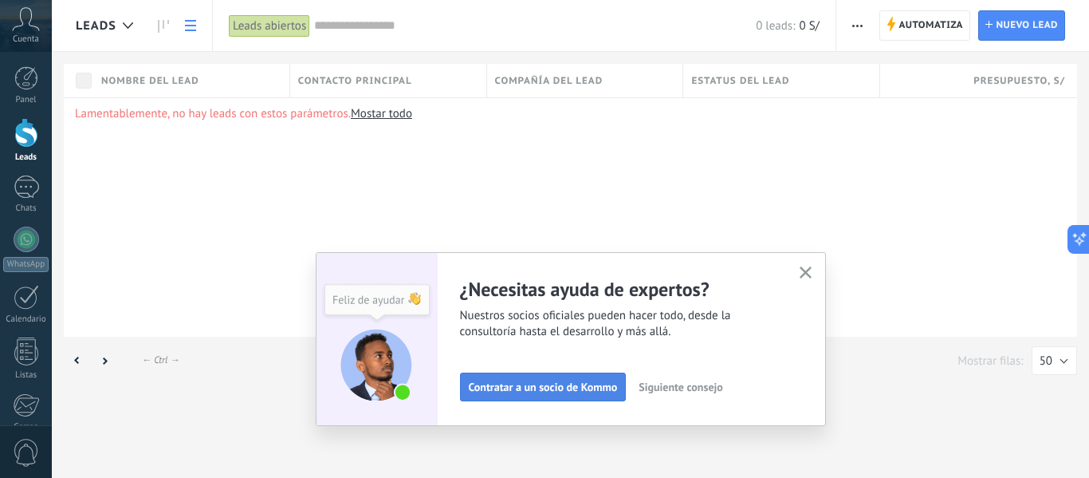
click at [564, 385] on span "Contratar a un socio de Kommo" at bounding box center [543, 386] width 149 height 11
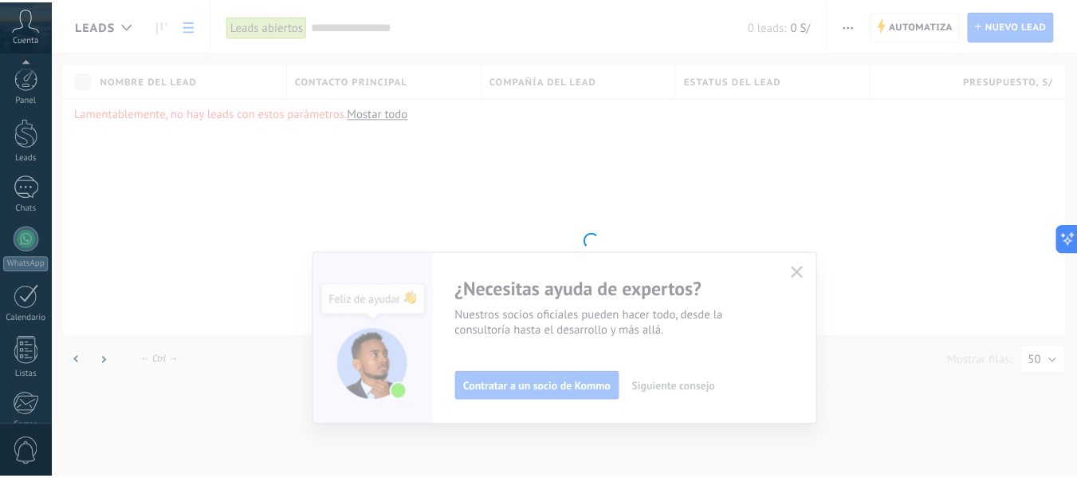
scroll to position [186, 0]
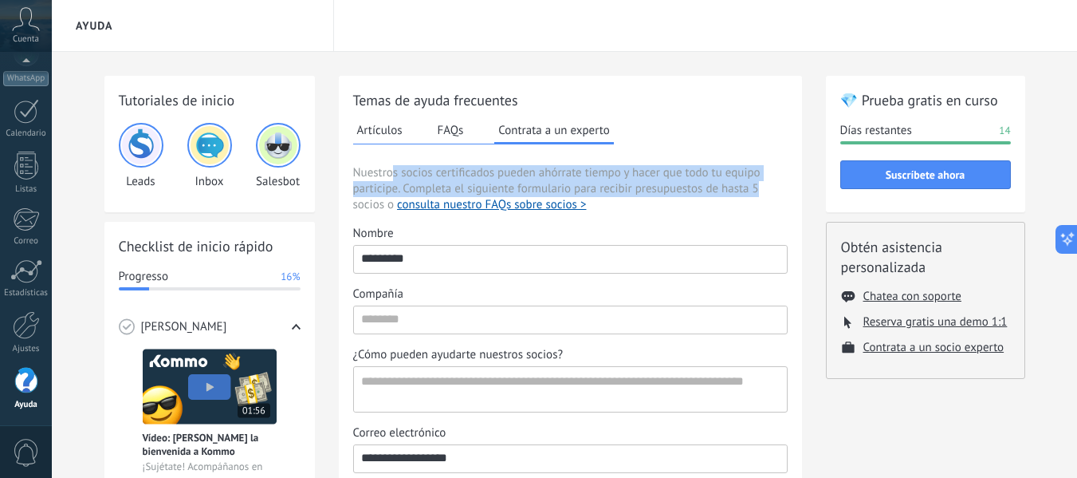
drag, startPoint x: 392, startPoint y: 171, endPoint x: 760, endPoint y: 194, distance: 368.2
click at [760, 194] on span "Nuestros socios certificados pueden ahórrate tiempo y hacer que todo tu equipo …" at bounding box center [570, 189] width 434 height 48
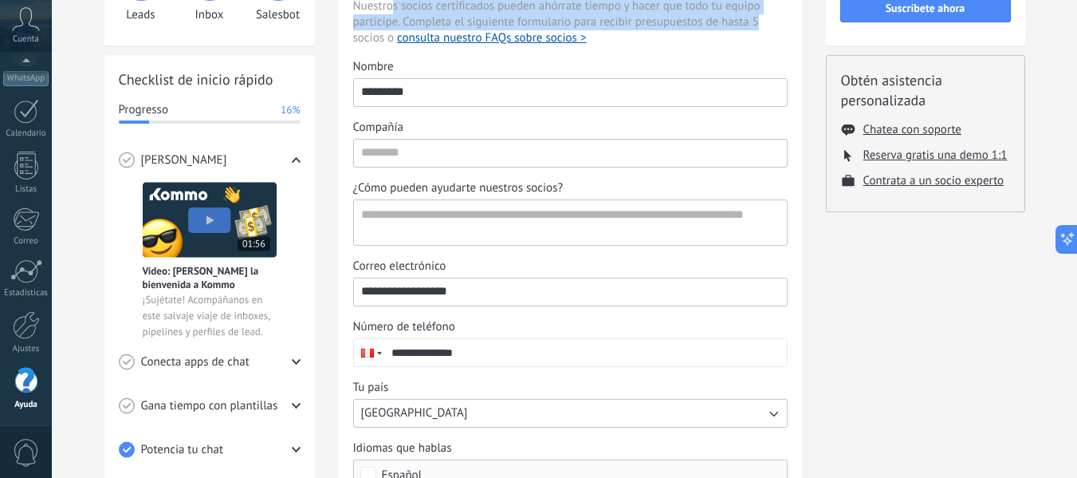
scroll to position [87, 0]
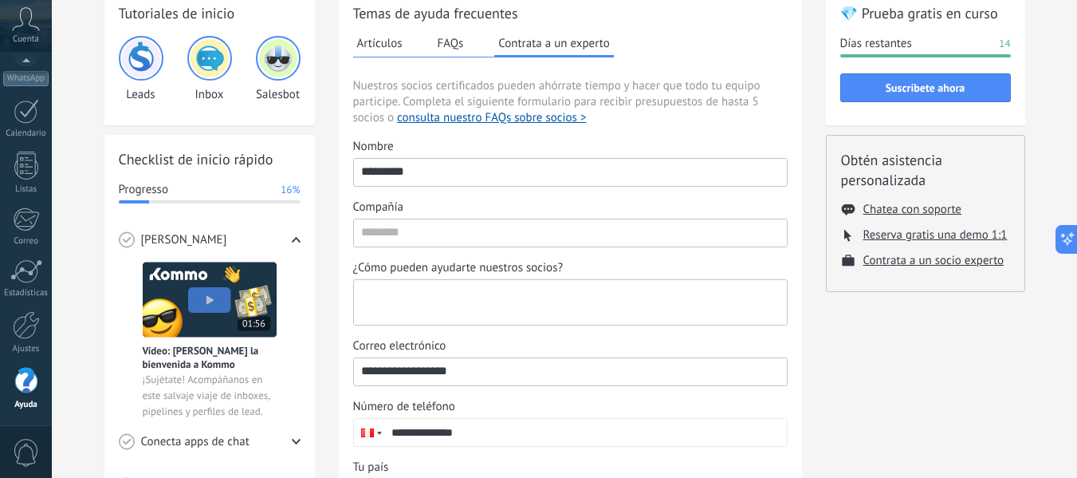
click at [480, 304] on textarea "¿Cómo pueden ayudarte nuestros socios?" at bounding box center [569, 302] width 430 height 45
click at [835, 358] on div "💎 Prueba gratis en curso Días restantes 14 Suscríbete ahora Obtén asistencia pe…" at bounding box center [925, 341] width 199 height 704
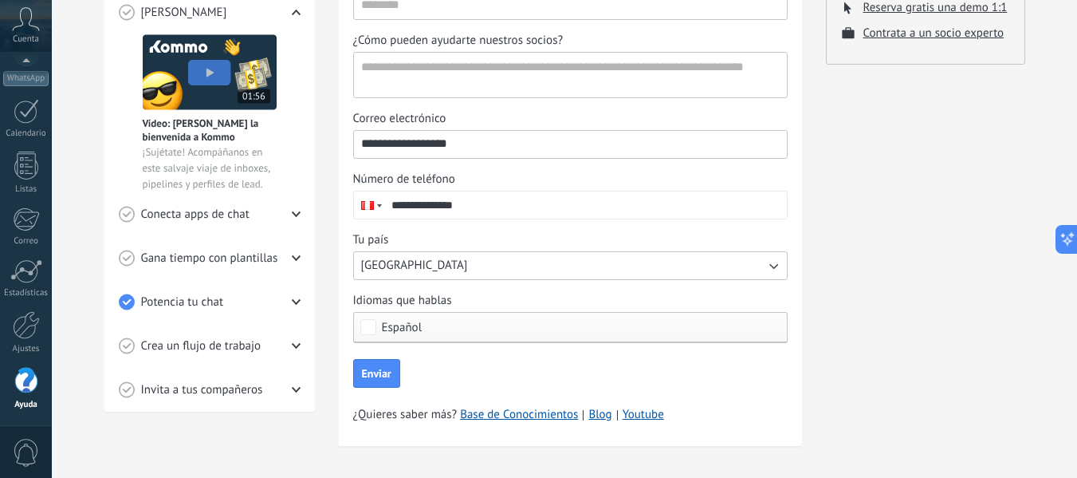
scroll to position [326, 0]
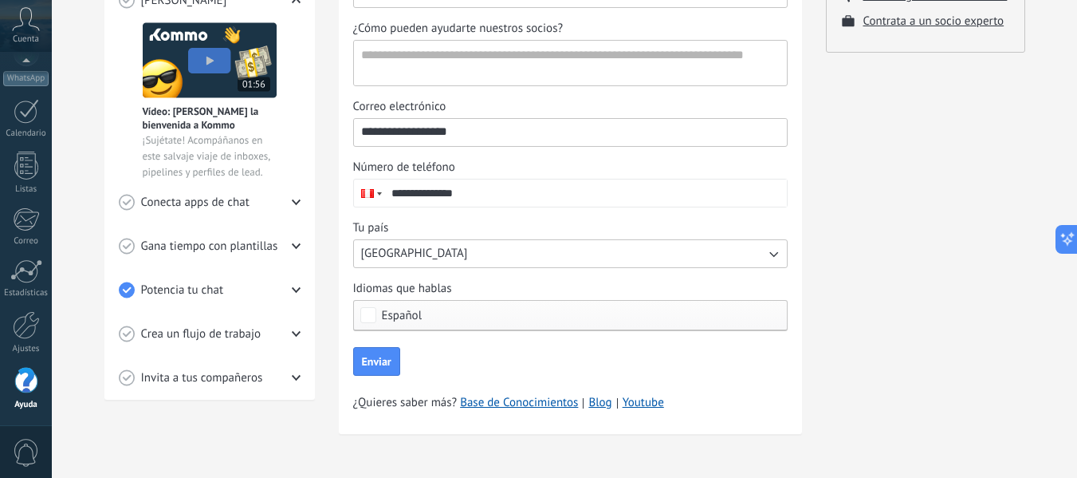
click at [411, 312] on span "Español" at bounding box center [402, 315] width 41 height 12
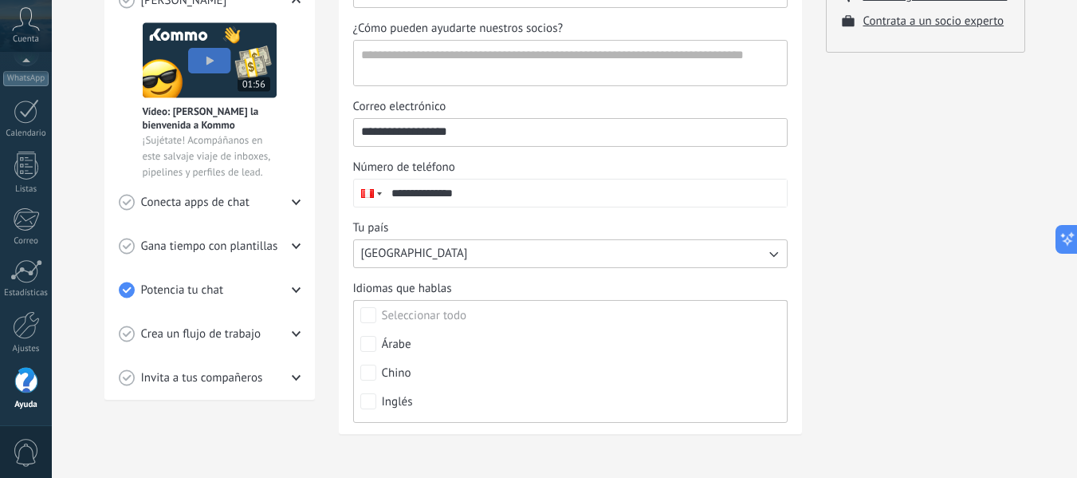
scroll to position [0, 0]
click at [896, 312] on div "💎 Prueba gratis en curso Días restantes 14 Suscríbete ahora Obtén asistencia pe…" at bounding box center [925, 102] width 199 height 704
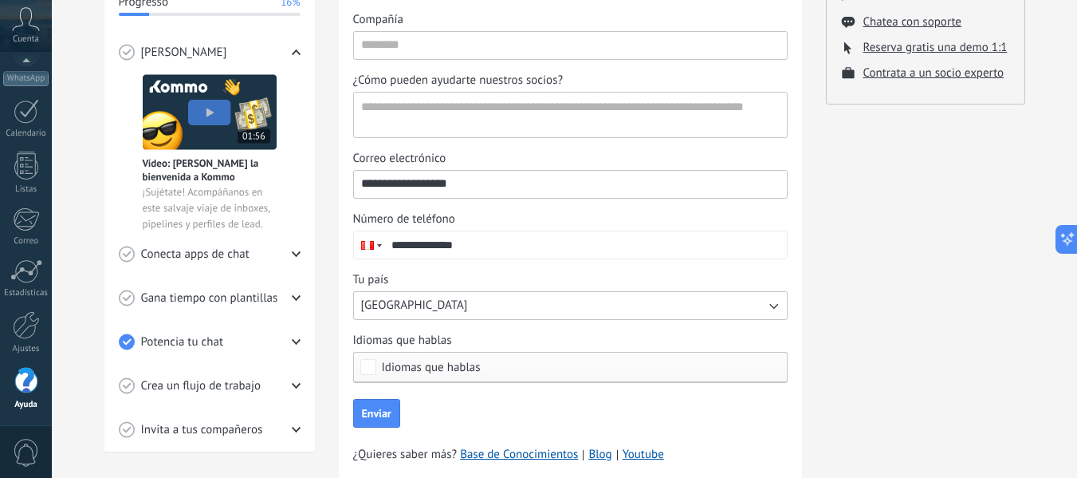
scroll to position [246, 0]
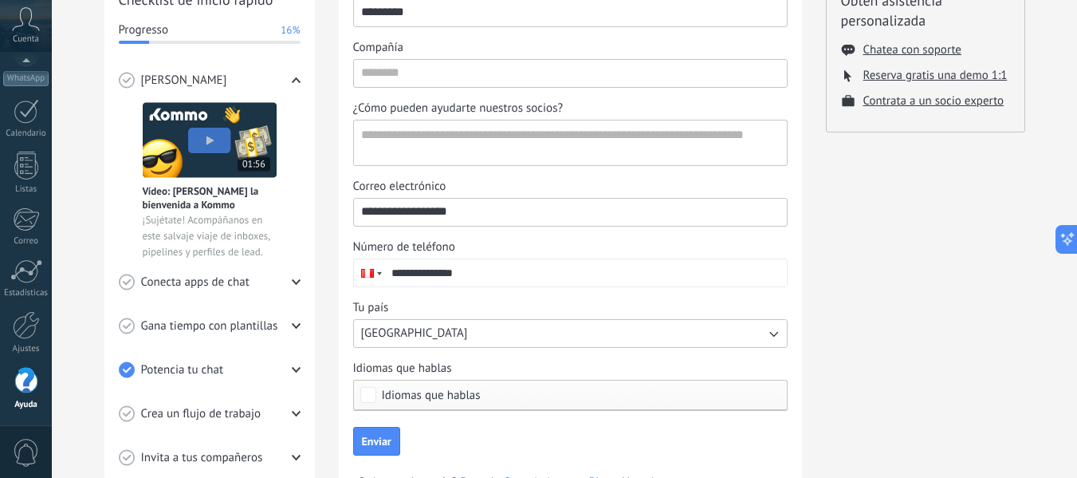
click at [458, 397] on span "Idiomas que hablas" at bounding box center [431, 395] width 99 height 12
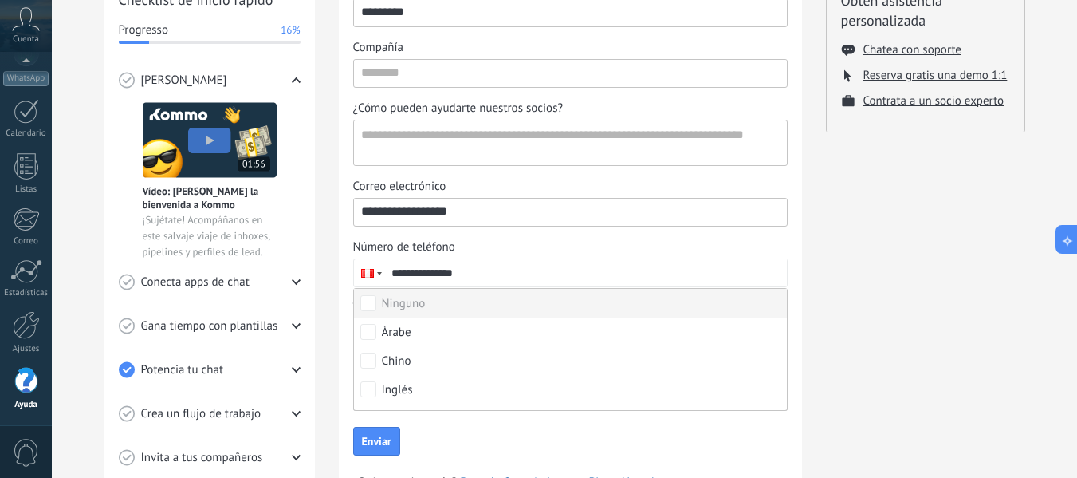
click at [395, 300] on div "Ninguno" at bounding box center [404, 304] width 44 height 16
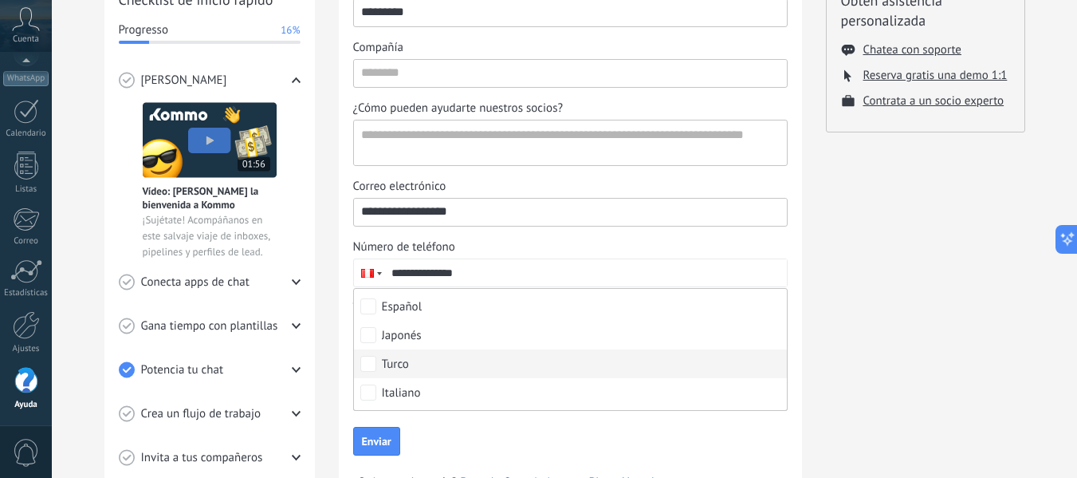
scroll to position [239, 0]
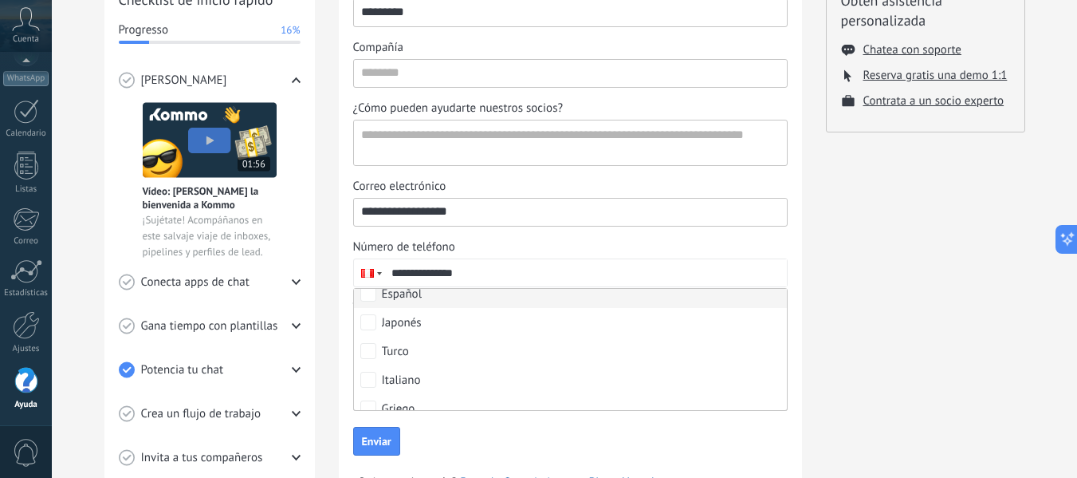
click at [431, 301] on label "Español" at bounding box center [570, 293] width 433 height 29
click at [858, 365] on div "💎 Prueba gratis en curso Días restantes 14 Suscríbete ahora Obtén asistencia pe…" at bounding box center [925, 181] width 199 height 704
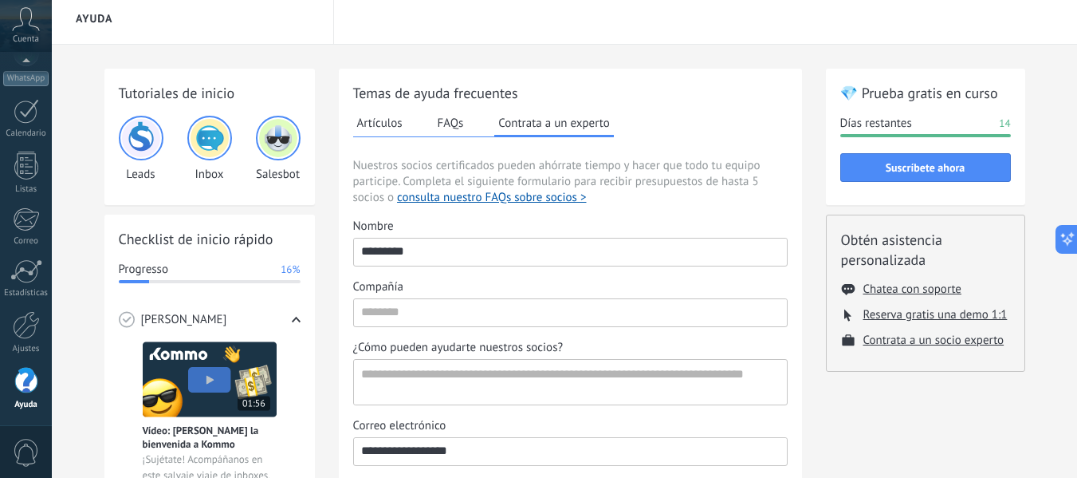
scroll to position [0, 0]
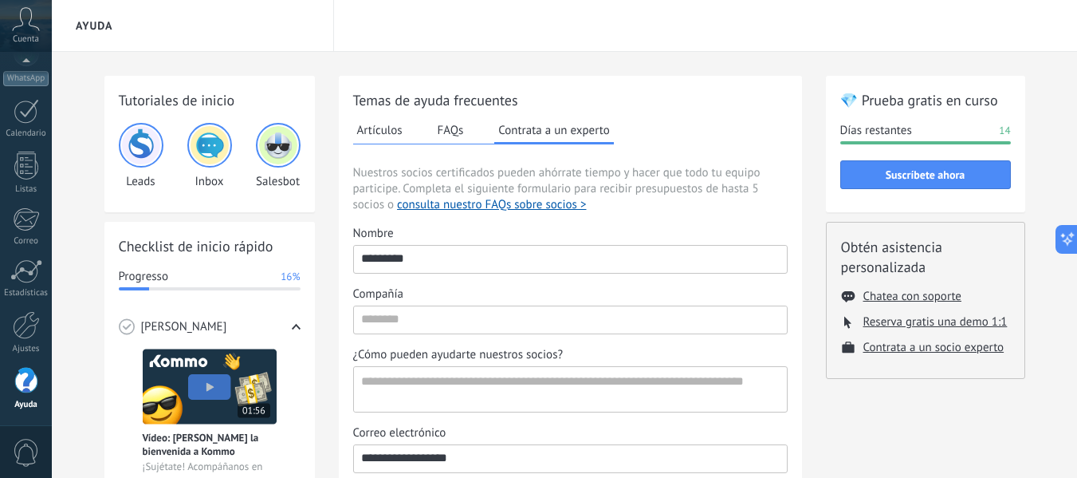
click at [445, 259] on input "*********" at bounding box center [570, 259] width 433 height 26
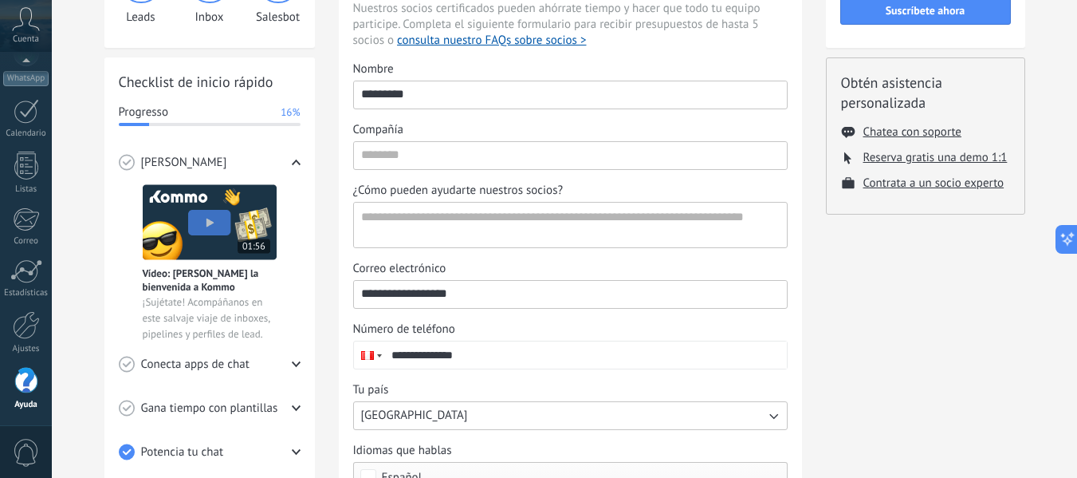
scroll to position [159, 0]
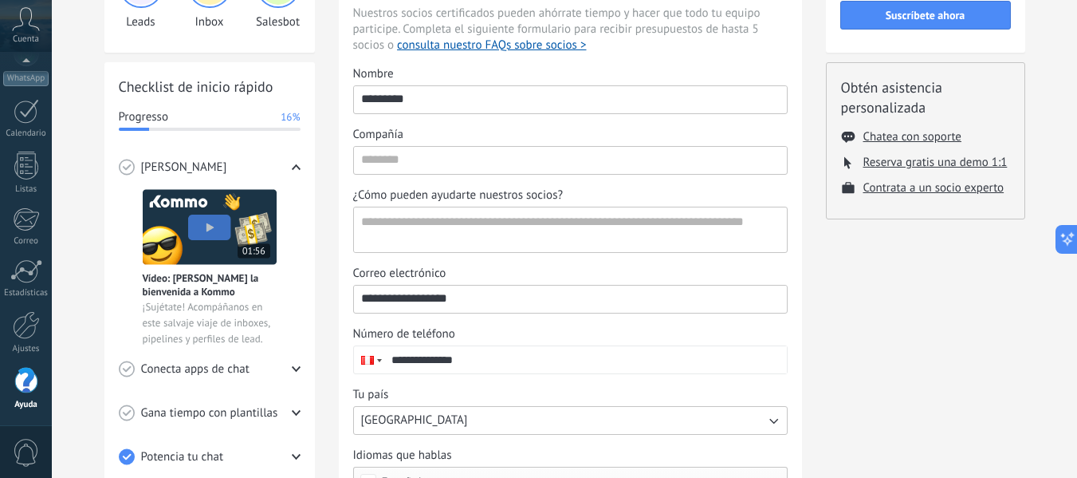
click at [485, 307] on input "**********" at bounding box center [570, 298] width 433 height 26
drag, startPoint x: 499, startPoint y: 300, endPoint x: 297, endPoint y: 288, distance: 202.8
click at [297, 288] on div "Tutoriales de inicio Leads Inbox Salesbot Checklist de inicio rápido Progresso …" at bounding box center [564, 268] width 921 height 704
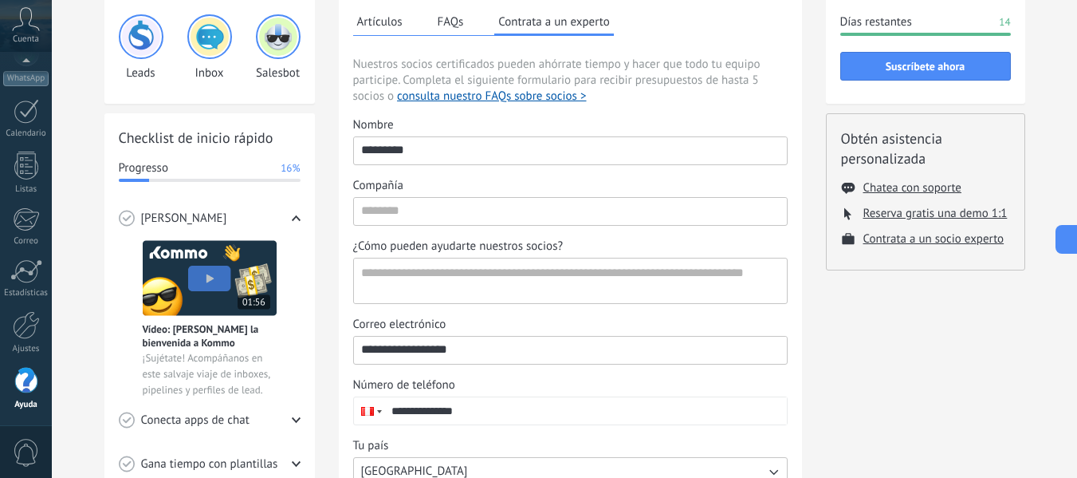
scroll to position [80, 0]
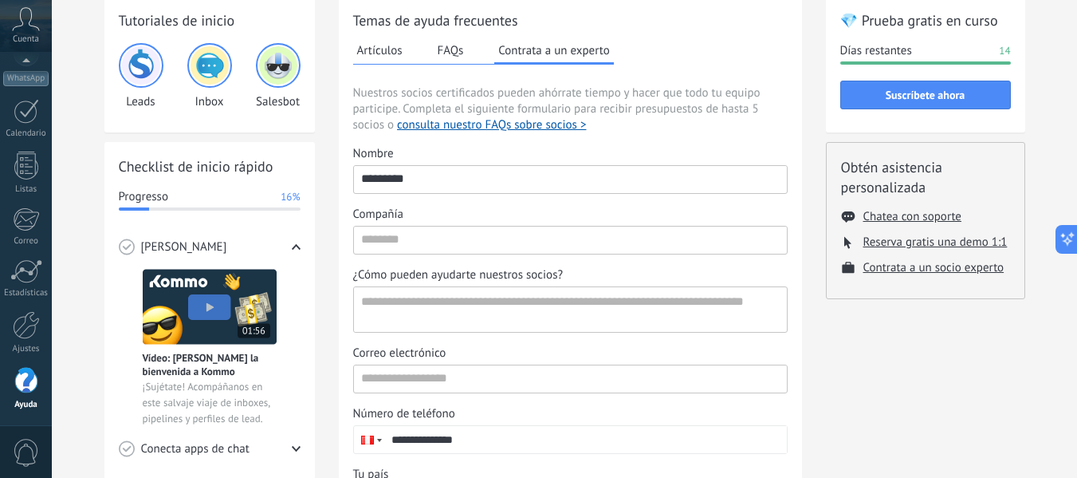
click at [913, 368] on div "💎 Prueba gratis en curso Días restantes 14 Suscríbete ahora Obtén asistencia pe…" at bounding box center [925, 348] width 199 height 704
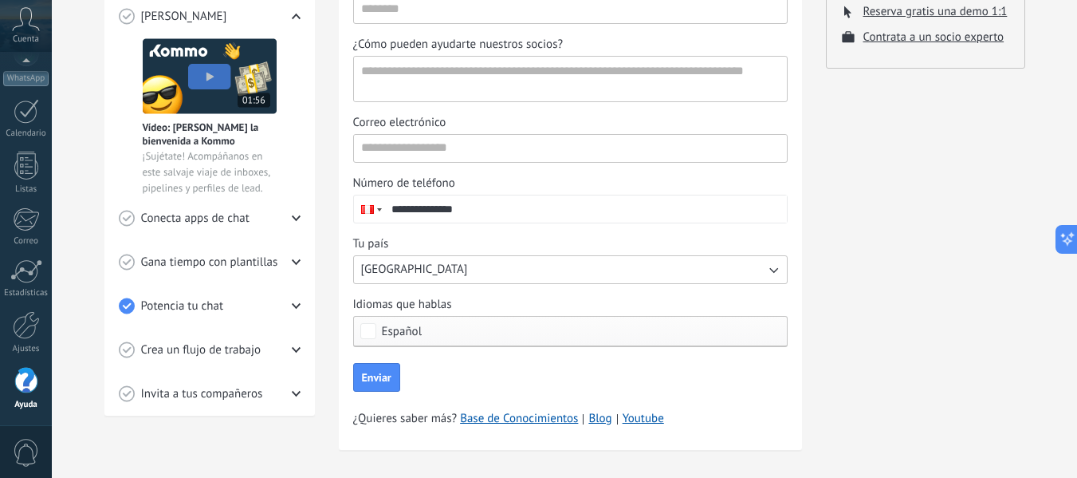
scroll to position [319, 0]
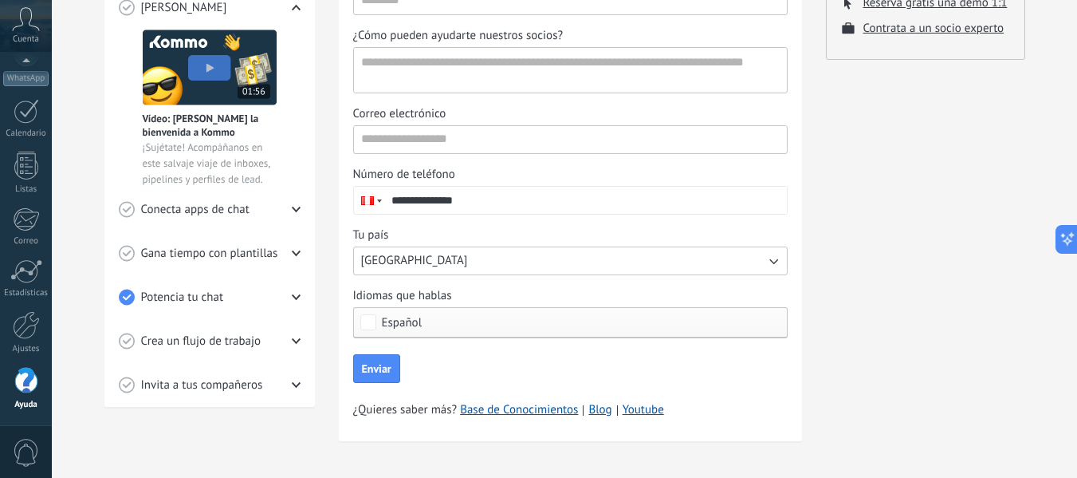
click at [297, 249] on icon at bounding box center [296, 253] width 9 height 9
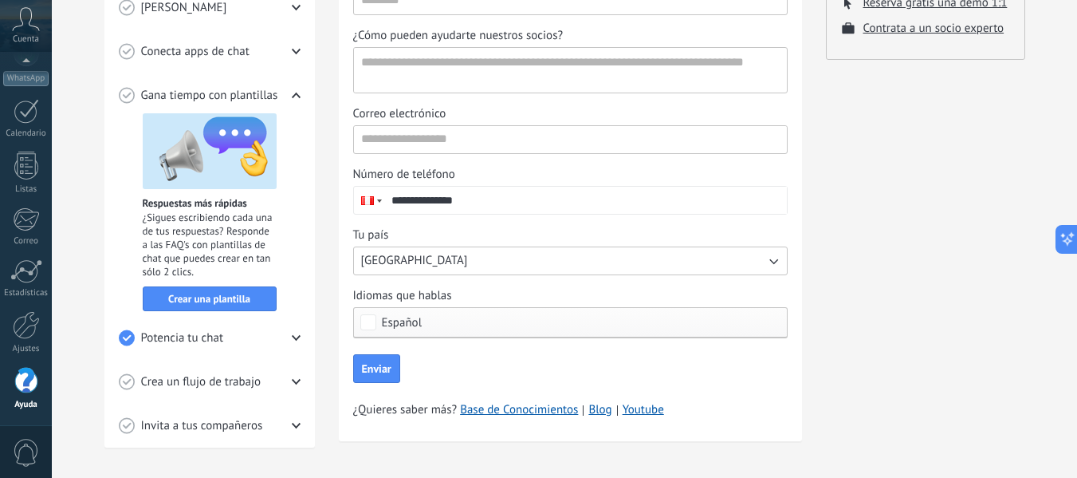
click at [301, 339] on div "Checklist de inicio rápido Progresso 16% Conoce Kommo Vídeo: Dale la bienvenida…" at bounding box center [209, 175] width 210 height 544
click at [297, 337] on use at bounding box center [295, 338] width 9 height 6
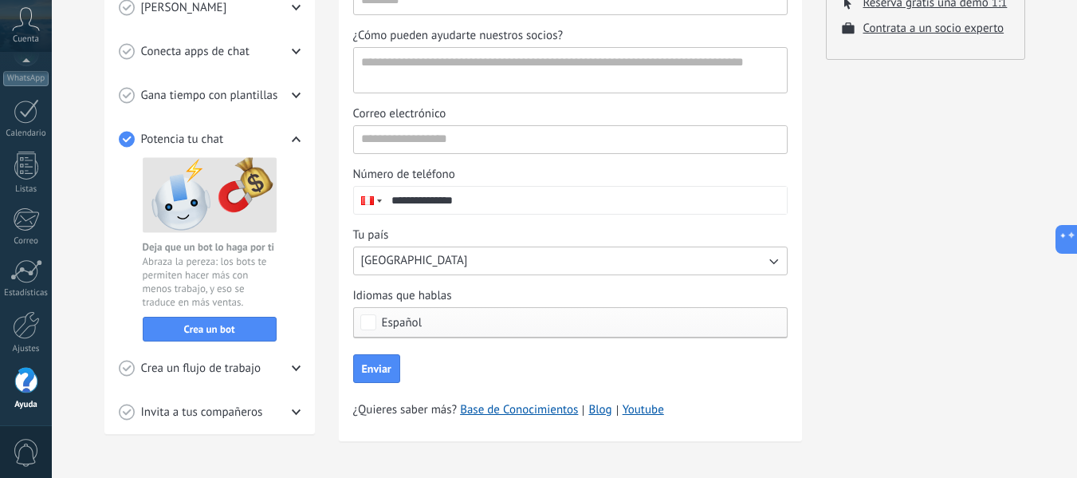
click at [291, 366] on div "Crea un flujo de trabajo" at bounding box center [210, 368] width 182 height 44
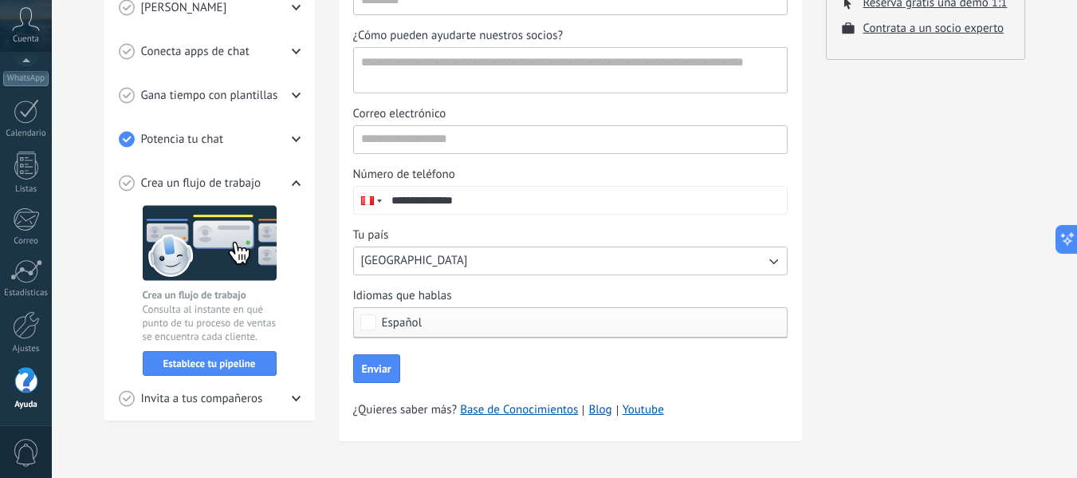
click at [293, 395] on icon at bounding box center [296, 398] width 9 height 9
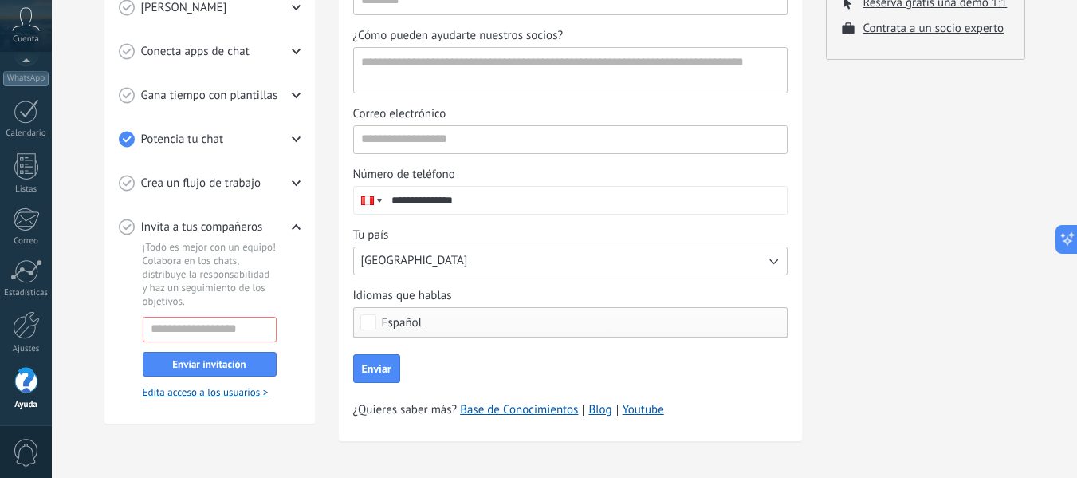
click at [287, 227] on div "Invita a tus compañeros" at bounding box center [210, 227] width 182 height 44
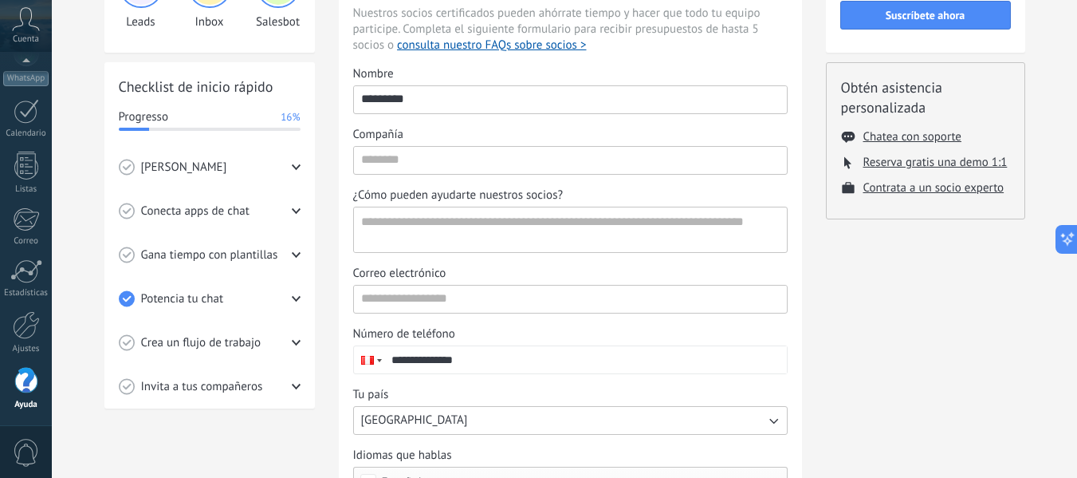
scroll to position [80, 0]
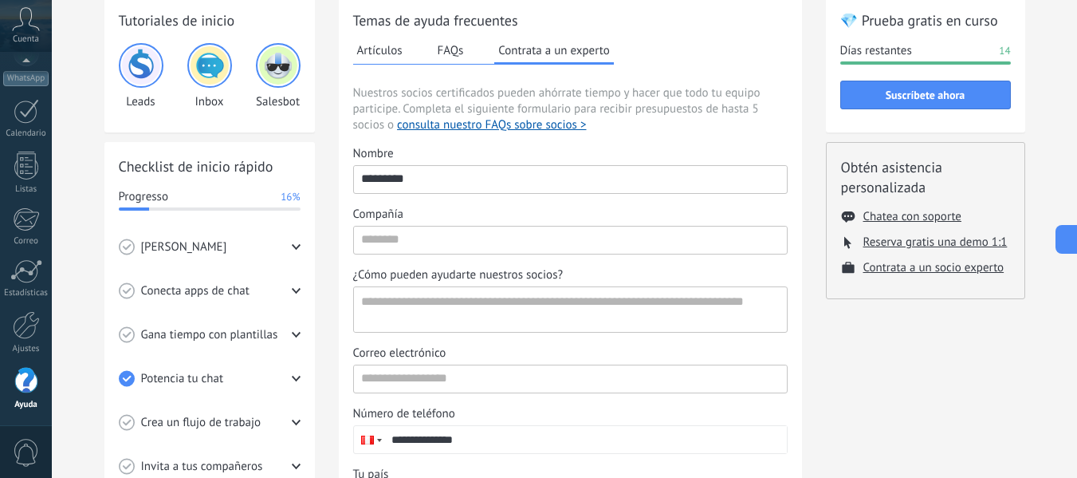
click at [293, 245] on use at bounding box center [295, 247] width 9 height 6
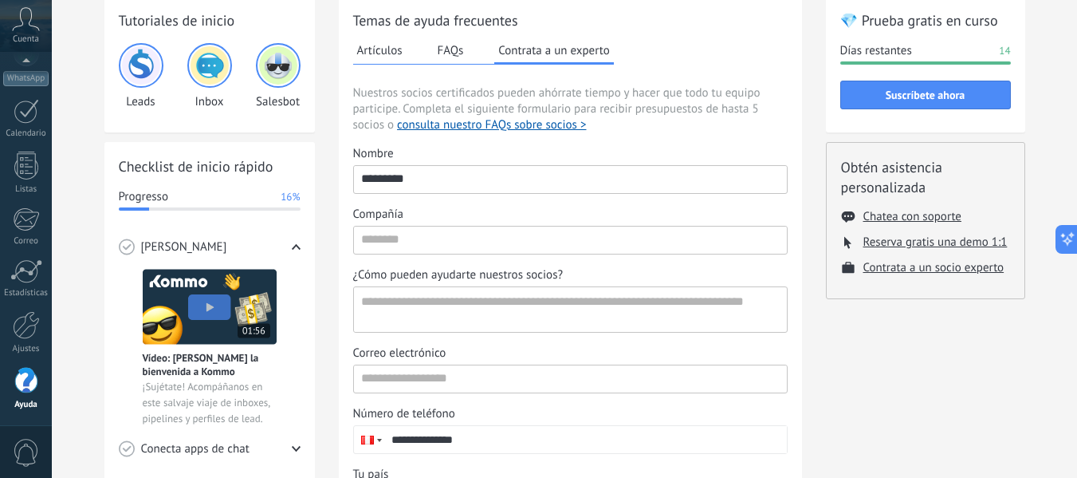
click at [292, 250] on icon at bounding box center [296, 246] width 9 height 9
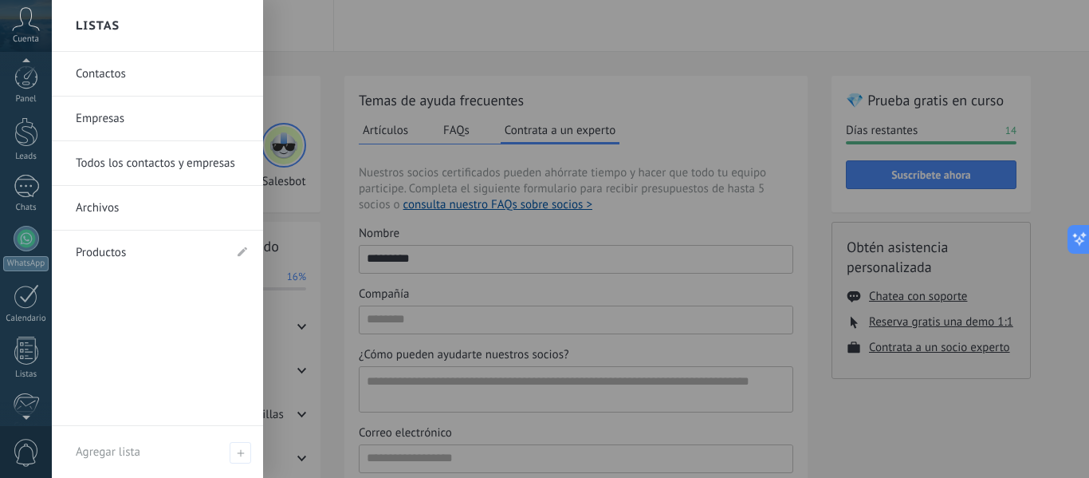
scroll to position [0, 0]
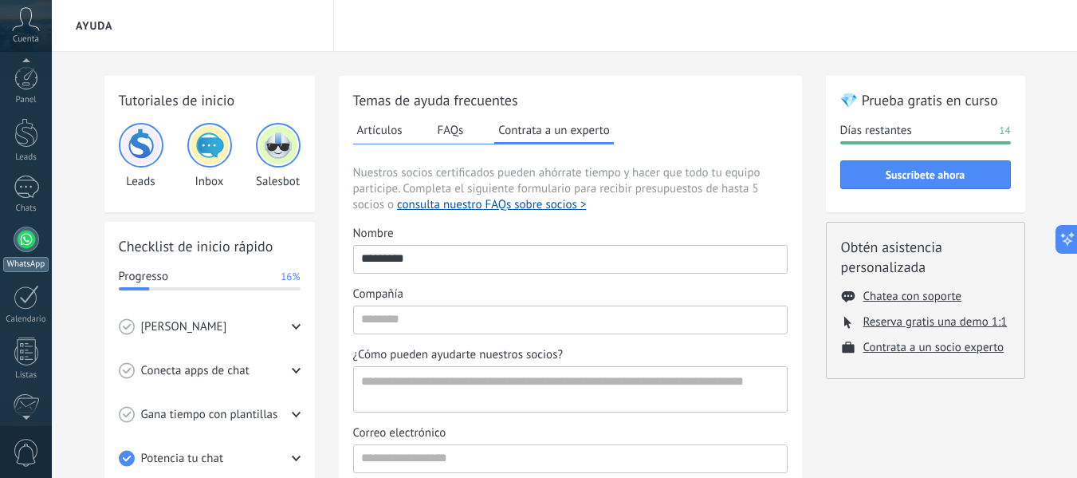
click at [31, 241] on div at bounding box center [27, 239] width 26 height 26
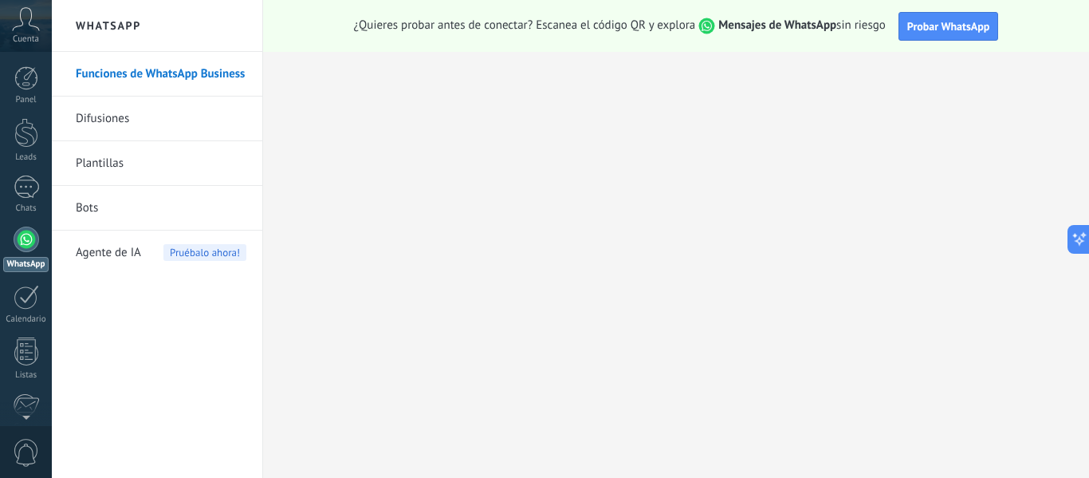
click at [181, 75] on link "Funciones de WhatsApp Business" at bounding box center [161, 74] width 171 height 45
click at [116, 119] on link "Difusiones" at bounding box center [161, 118] width 171 height 45
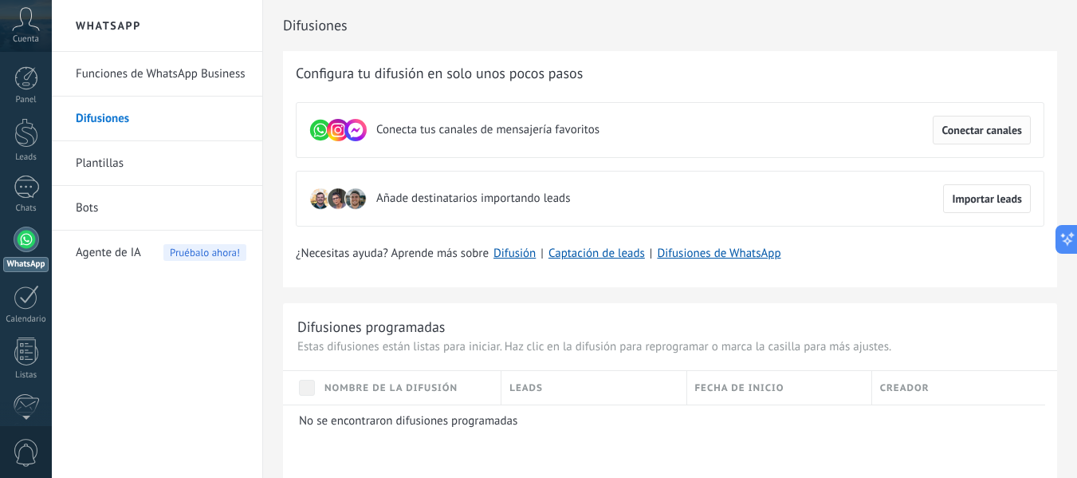
click at [1006, 128] on span "Conectar canales" at bounding box center [981, 129] width 81 height 11
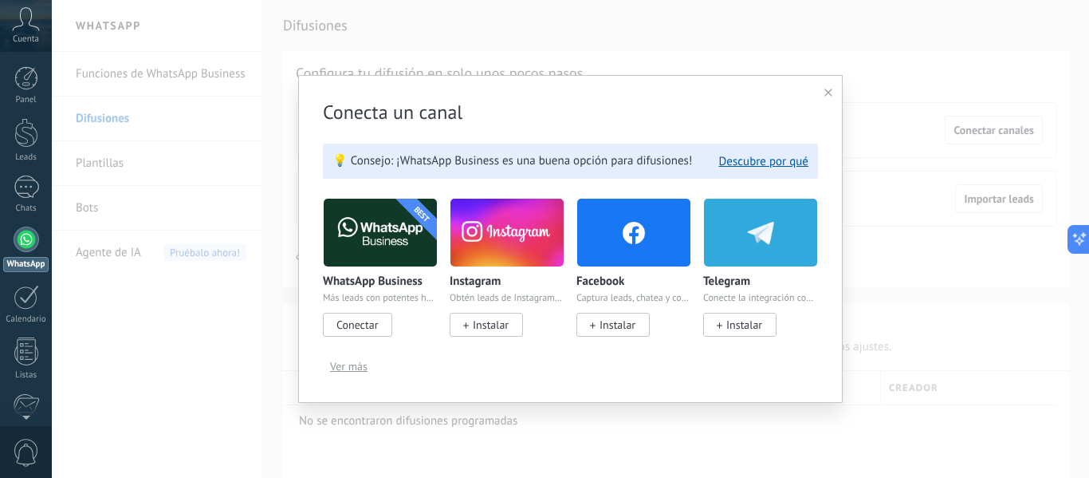
click at [358, 323] on span "Conectar" at bounding box center [356, 324] width 41 height 14
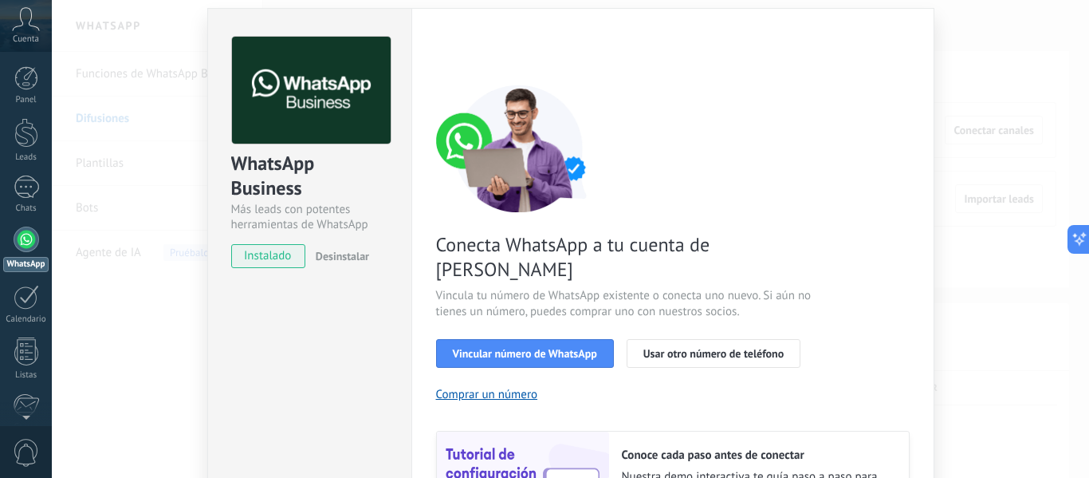
scroll to position [80, 0]
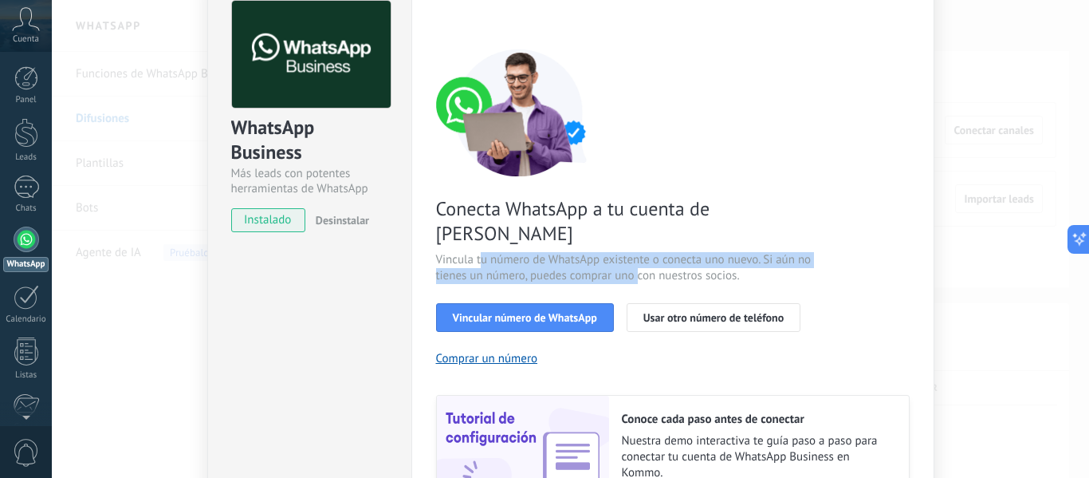
drag, startPoint x: 480, startPoint y: 238, endPoint x: 662, endPoint y: 255, distance: 183.4
click at [651, 255] on span "Vincula tu número de WhatsApp existente o conecta uno nuevo. Si aún no tienes u…" at bounding box center [625, 268] width 379 height 32
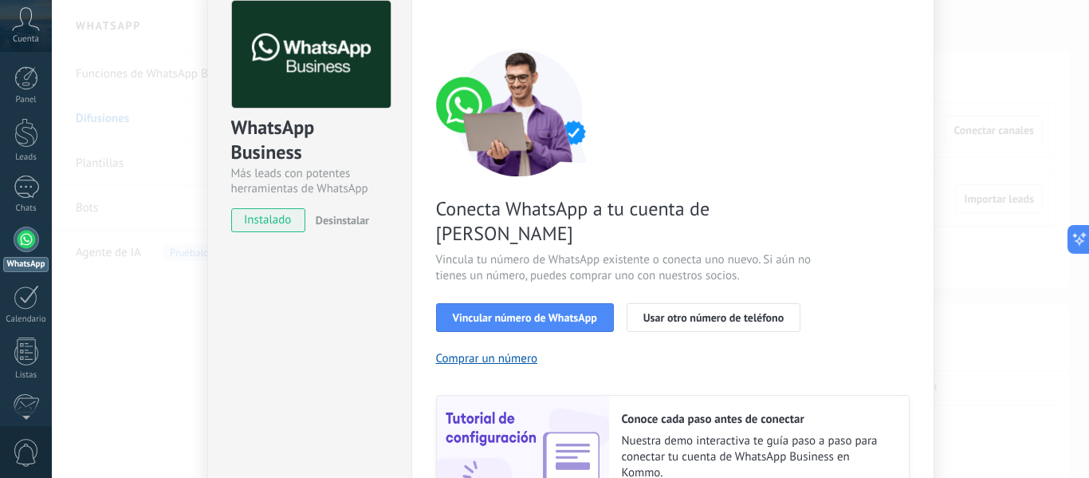
click at [831, 261] on div "Conecta WhatsApp a tu cuenta de Kommo Vincula tu número de WhatsApp existente o…" at bounding box center [673, 286] width 474 height 474
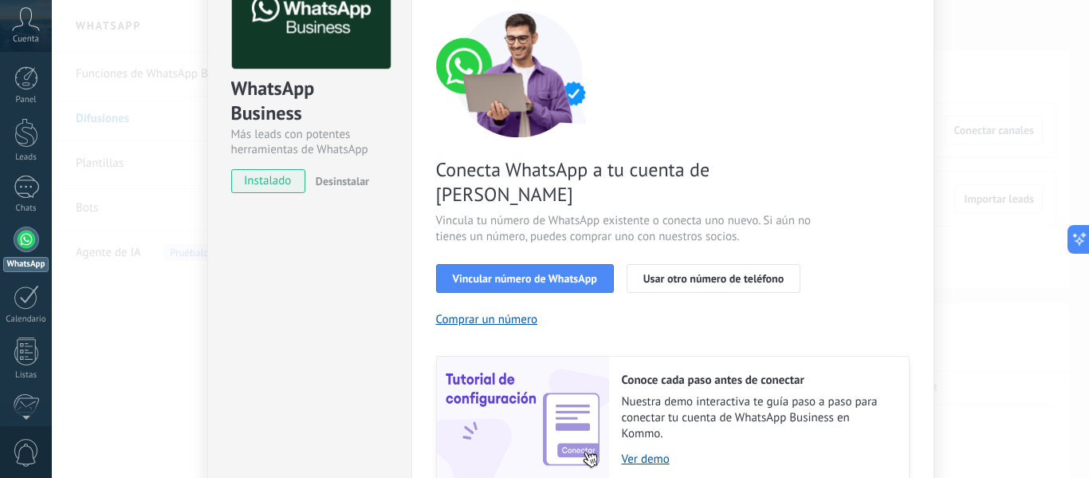
scroll to position [230, 0]
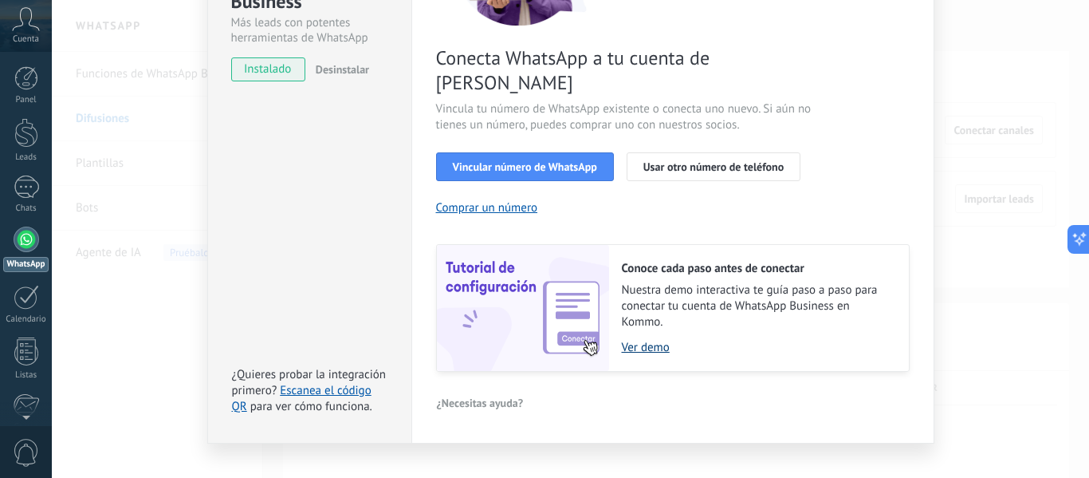
click at [641, 340] on link "Ver demo" at bounding box center [757, 347] width 271 height 15
